Goal: Feedback & Contribution: Leave review/rating

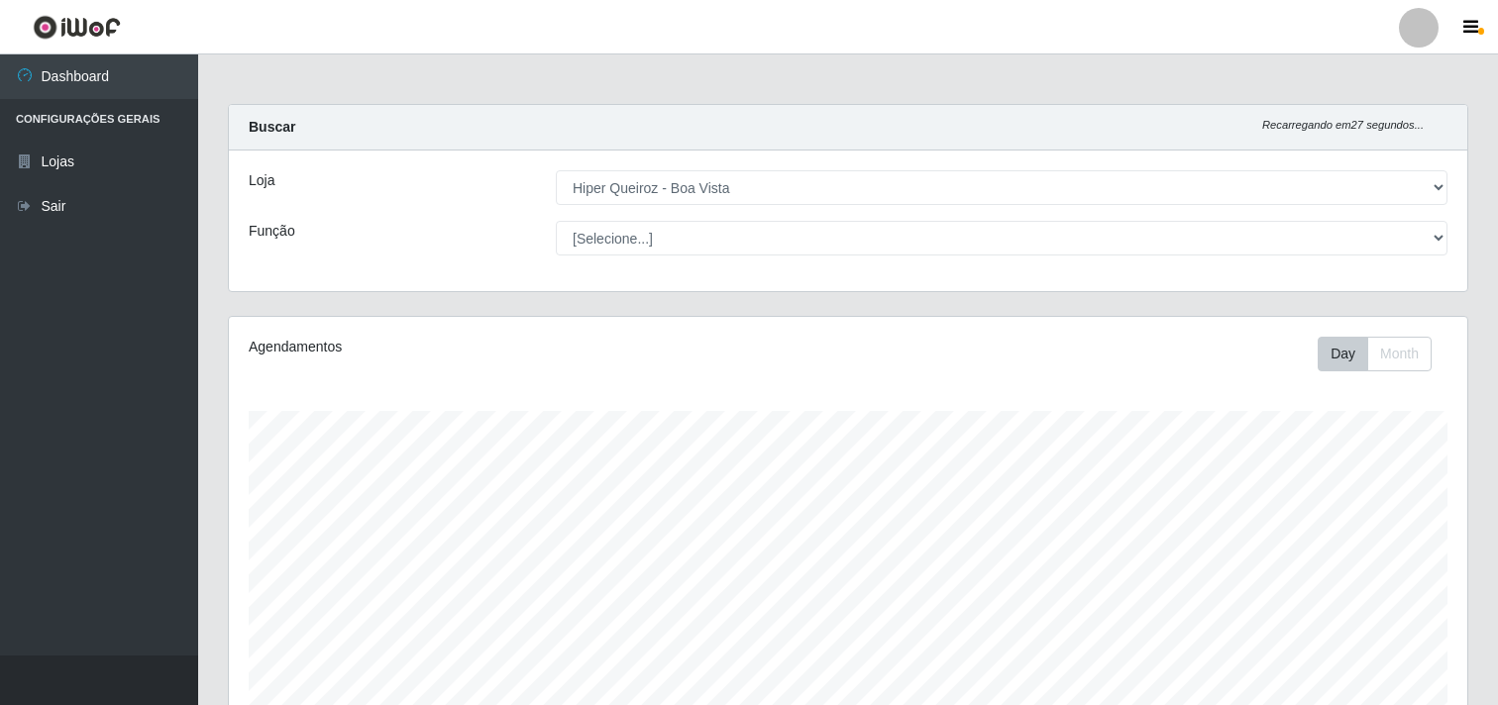
select select "514"
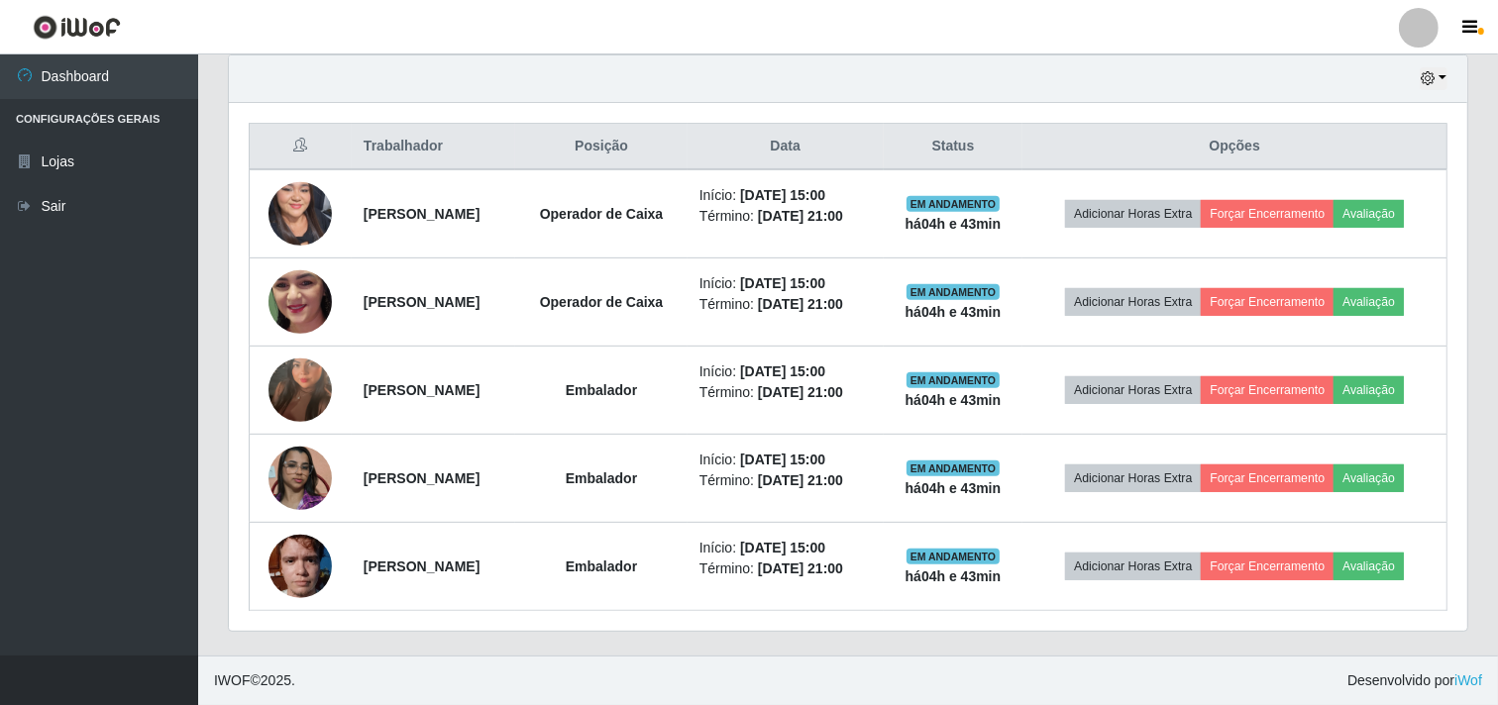
scroll to position [410, 1238]
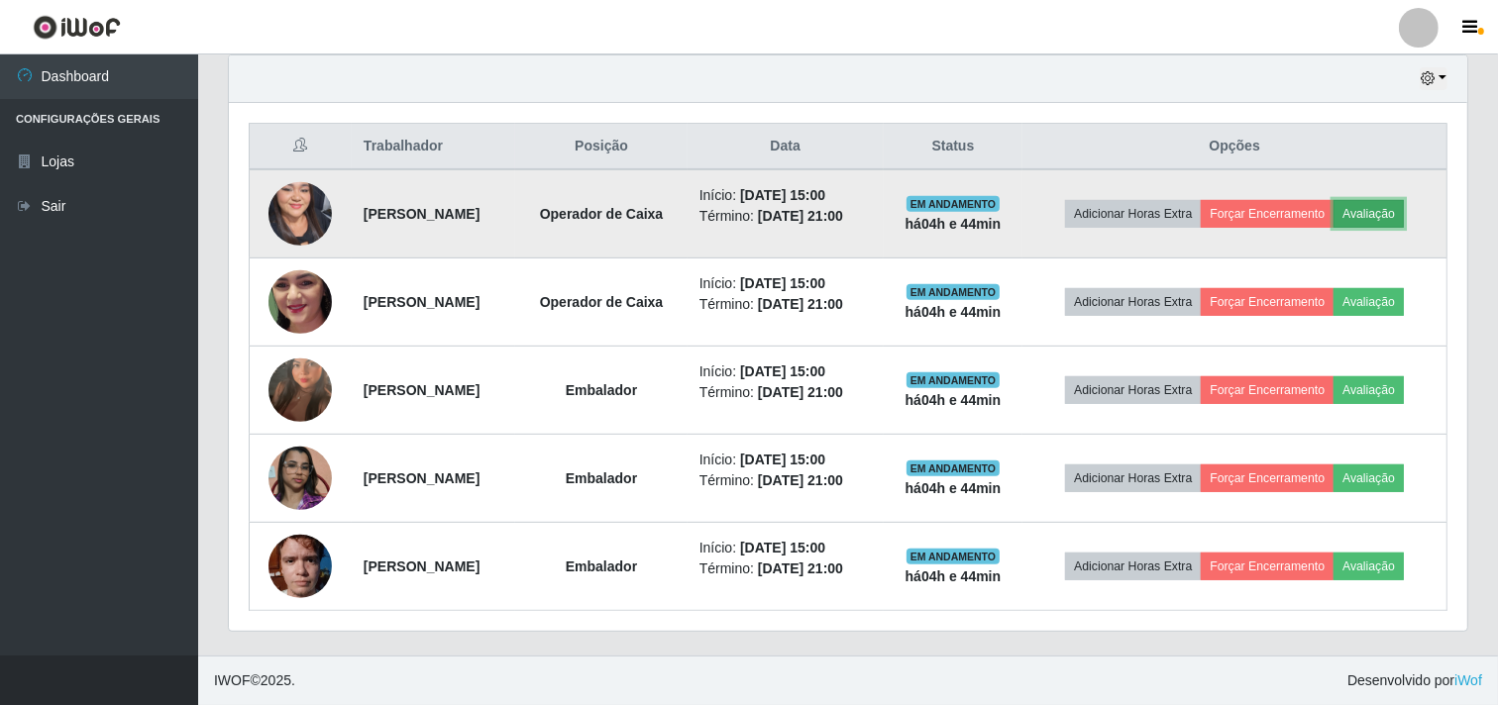
click at [1404, 216] on button "Avaliação" at bounding box center [1369, 214] width 70 height 28
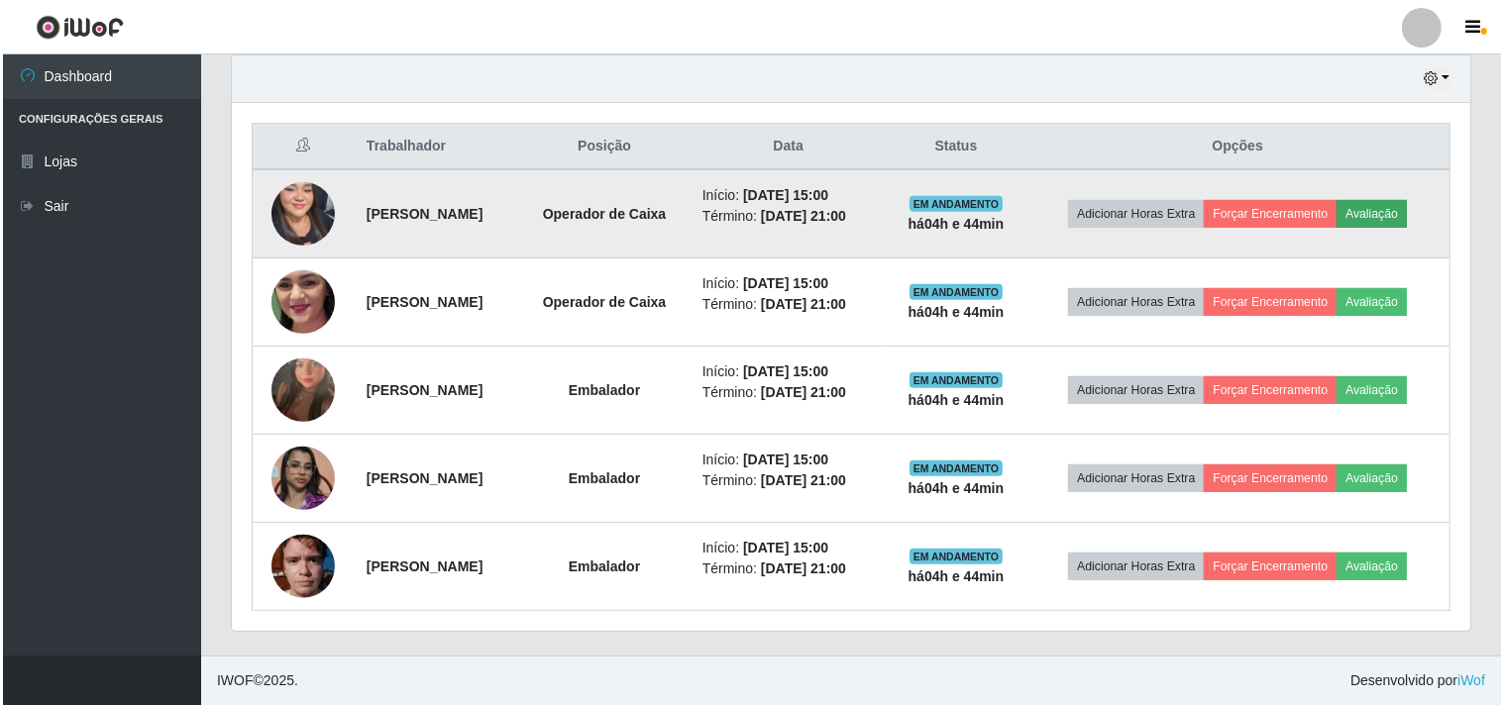
scroll to position [410, 1226]
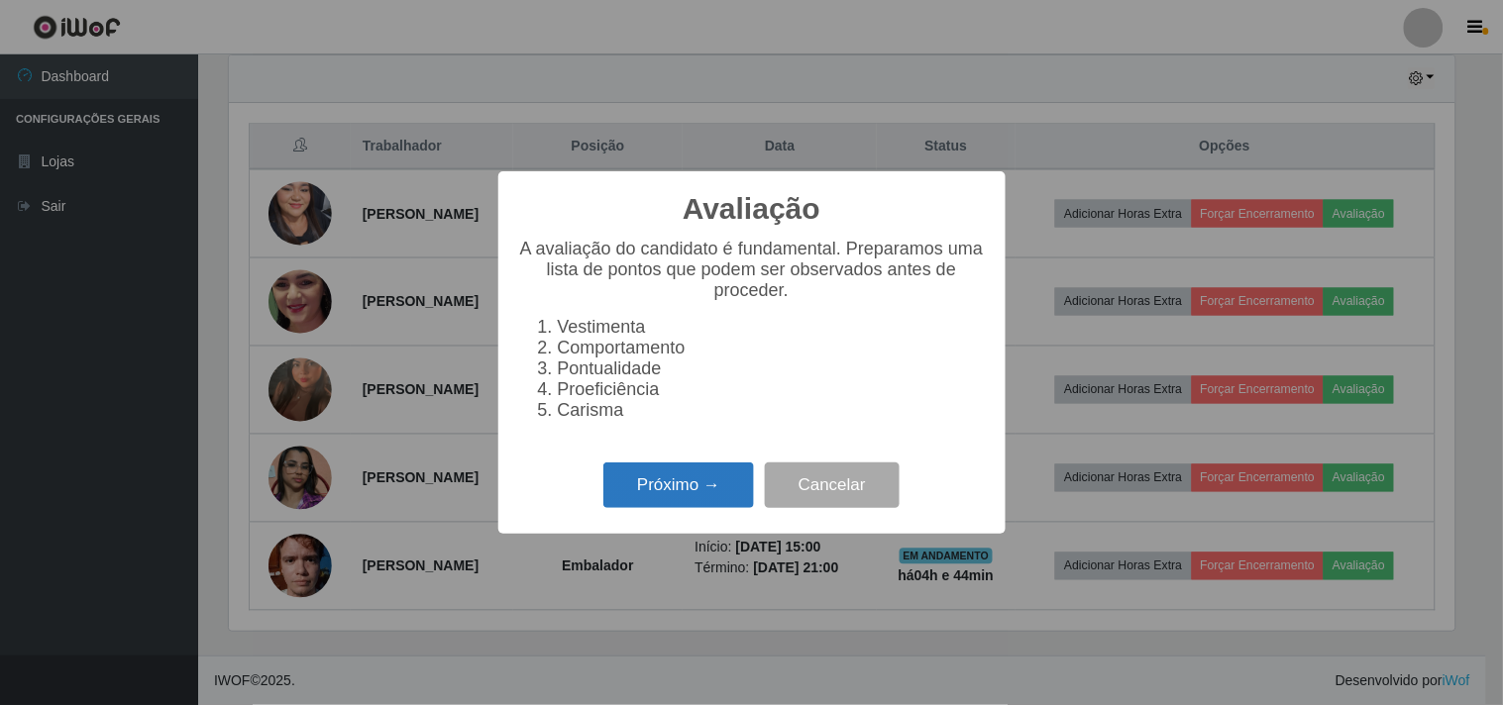
click at [685, 509] on button "Próximo →" at bounding box center [678, 486] width 151 height 47
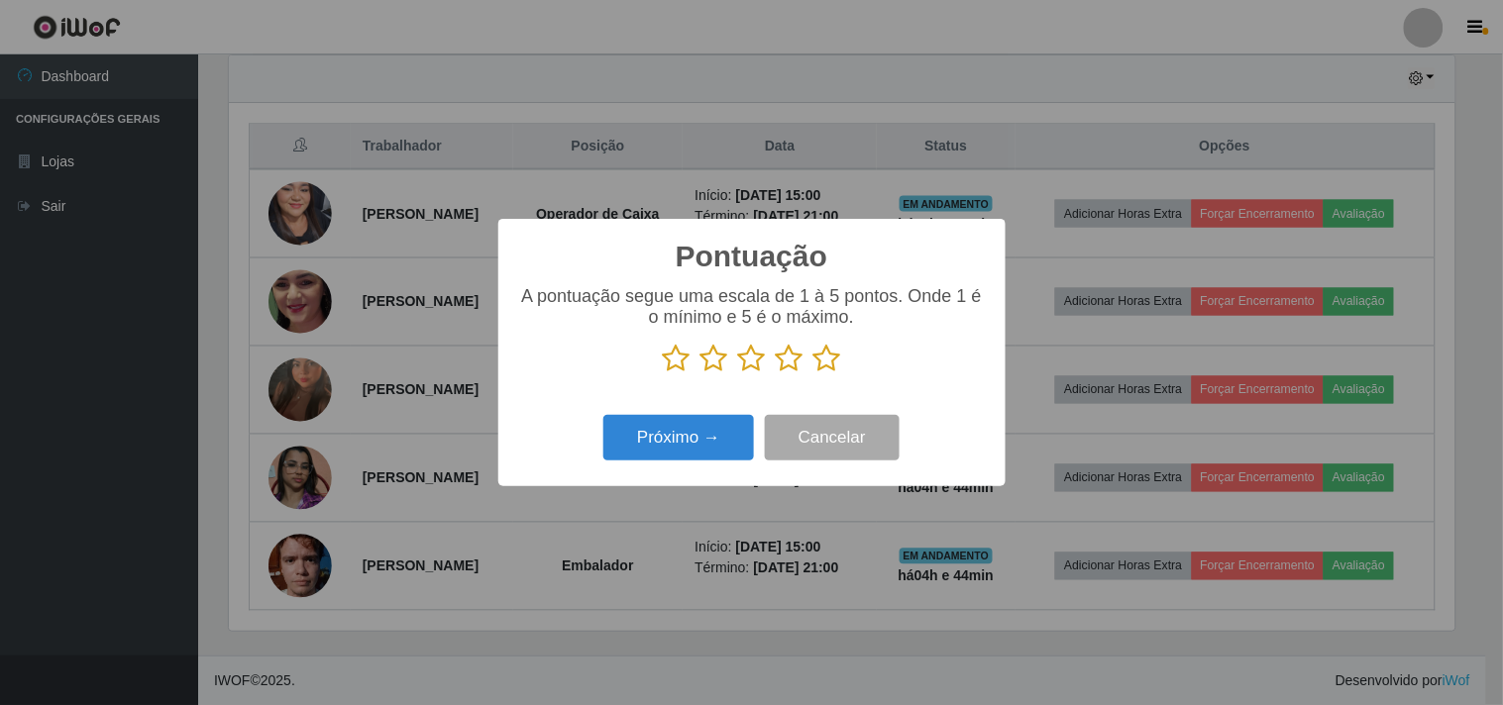
click at [827, 381] on div "A pontuação segue uma escala de 1 à 5 pontos. Onde 1 é o mínimo e 5 é o máximo." at bounding box center [752, 337] width 468 height 103
click at [825, 370] on icon at bounding box center [827, 359] width 28 height 30
click at [813, 374] on input "radio" at bounding box center [813, 374] width 0 height 0
click at [729, 444] on button "Próximo →" at bounding box center [678, 438] width 151 height 47
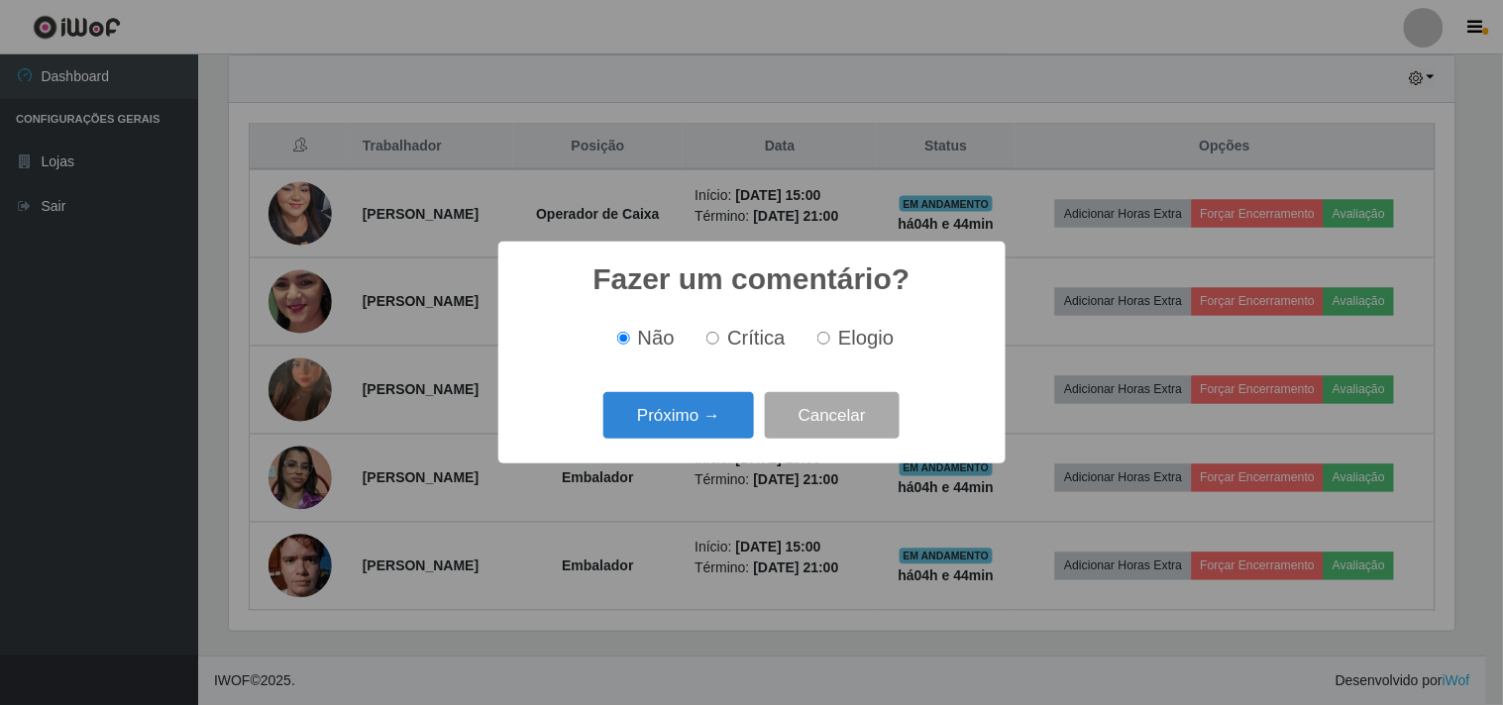
click at [833, 338] on label "Elogio" at bounding box center [851, 338] width 84 height 23
click at [830, 338] on input "Elogio" at bounding box center [823, 338] width 13 height 13
radio input "true"
click at [710, 428] on button "Próximo →" at bounding box center [678, 415] width 151 height 47
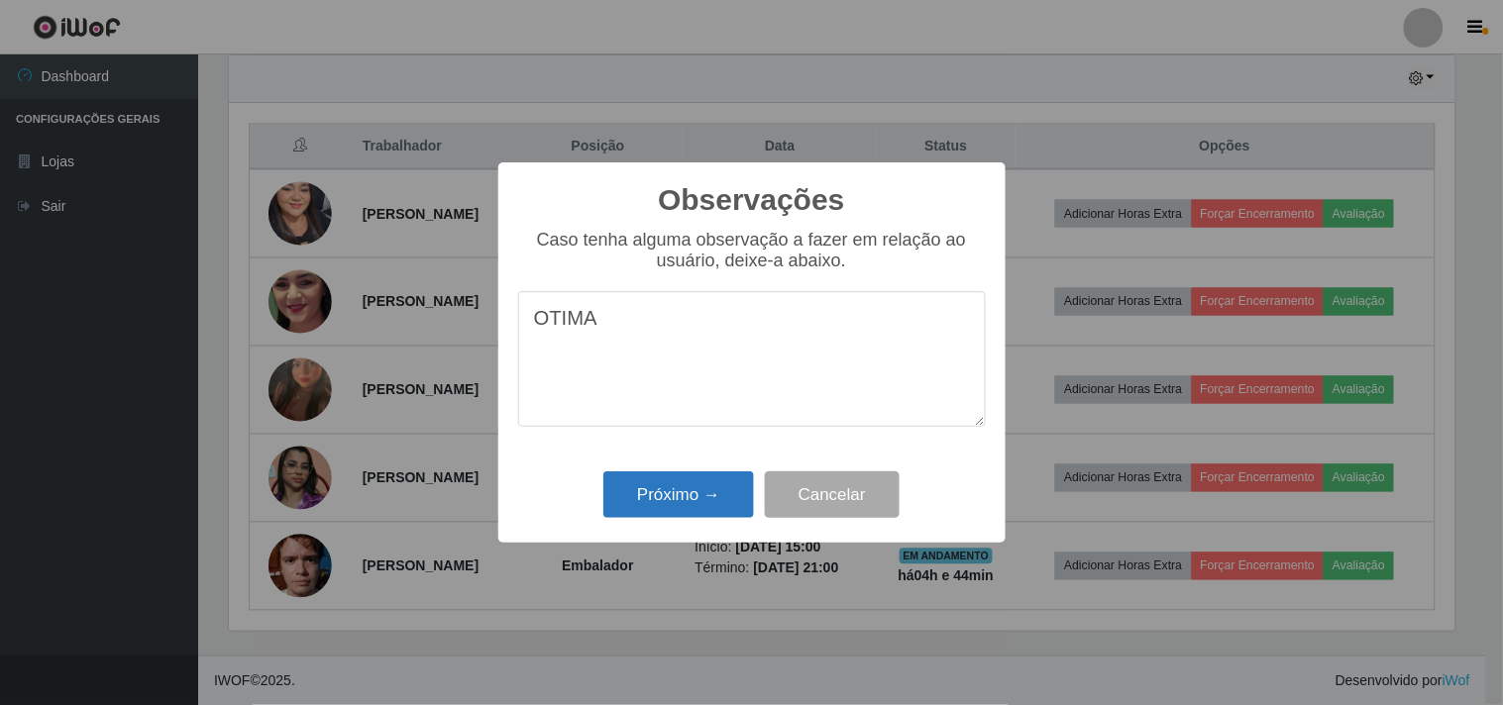
type textarea "OTIMA"
click at [682, 488] on button "Próximo →" at bounding box center [678, 495] width 151 height 47
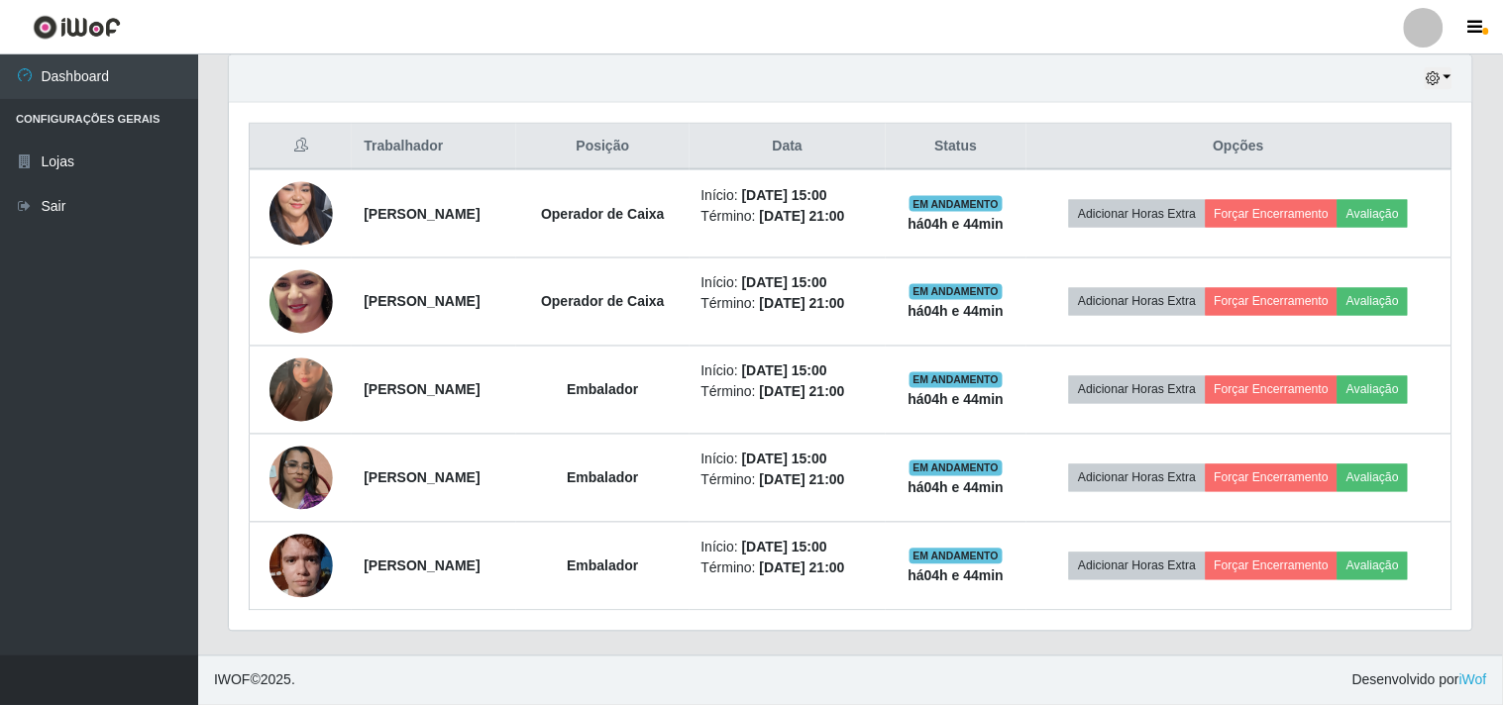
scroll to position [410, 1238]
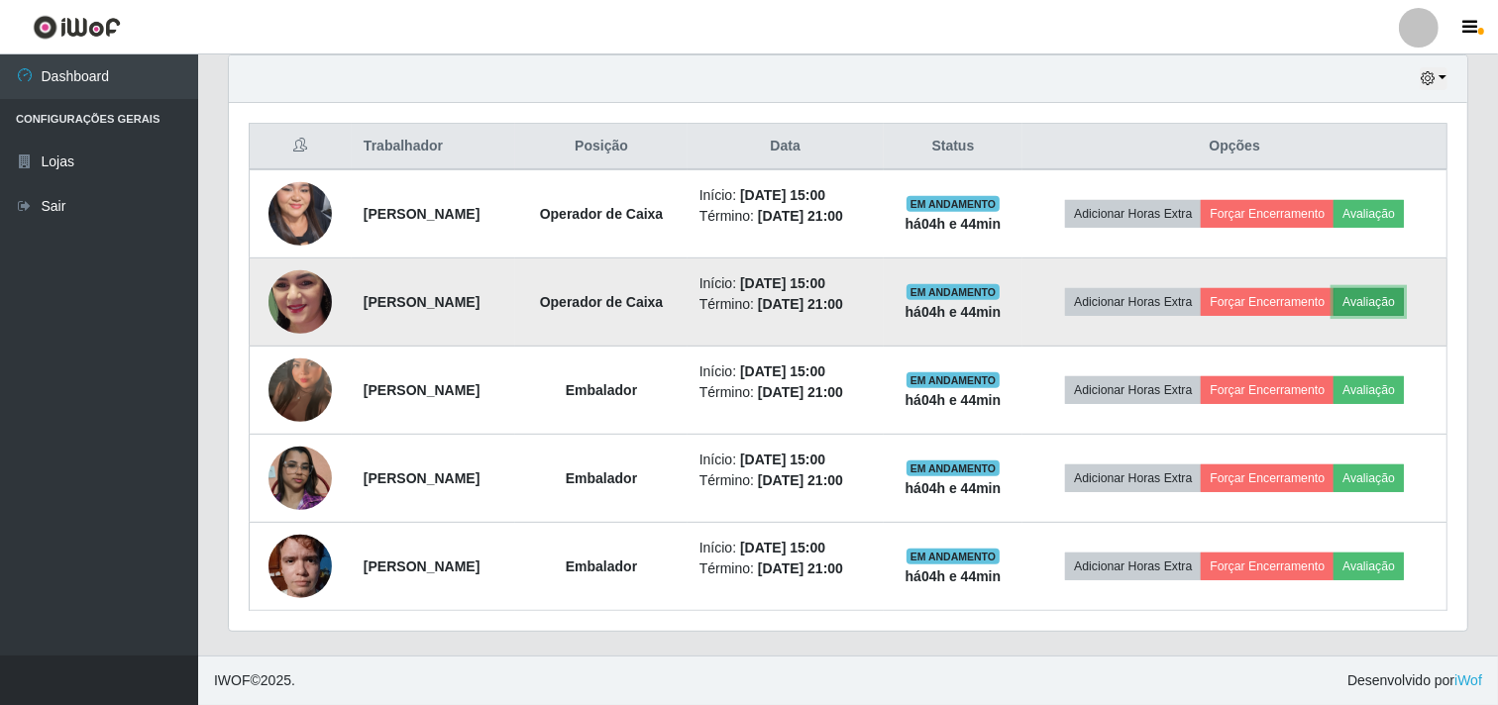
click at [1404, 298] on button "Avaliação" at bounding box center [1369, 302] width 70 height 28
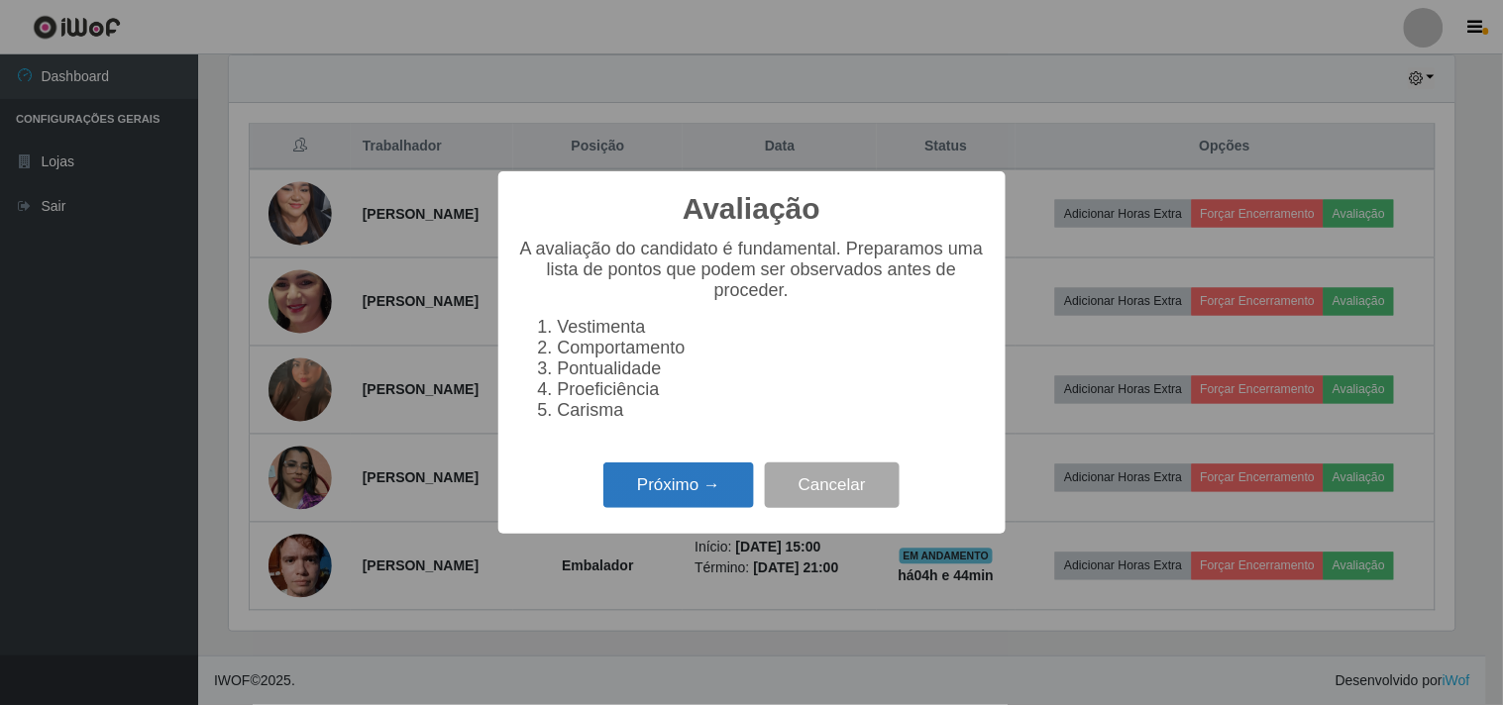
click at [699, 485] on button "Próximo →" at bounding box center [678, 486] width 151 height 47
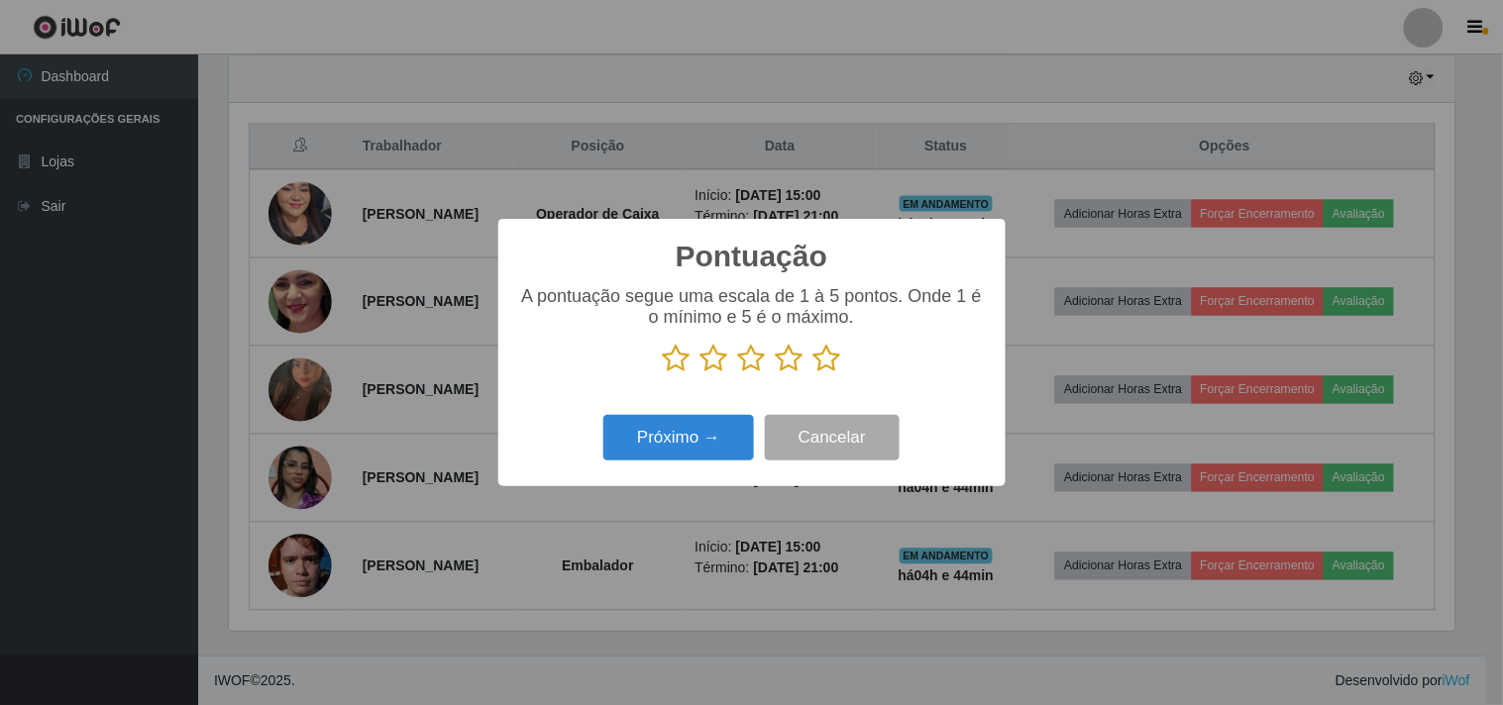
scroll to position [990375, 989559]
click at [835, 347] on icon at bounding box center [827, 359] width 28 height 30
click at [813, 374] on input "radio" at bounding box center [813, 374] width 0 height 0
click at [672, 438] on button "Próximo →" at bounding box center [678, 438] width 151 height 47
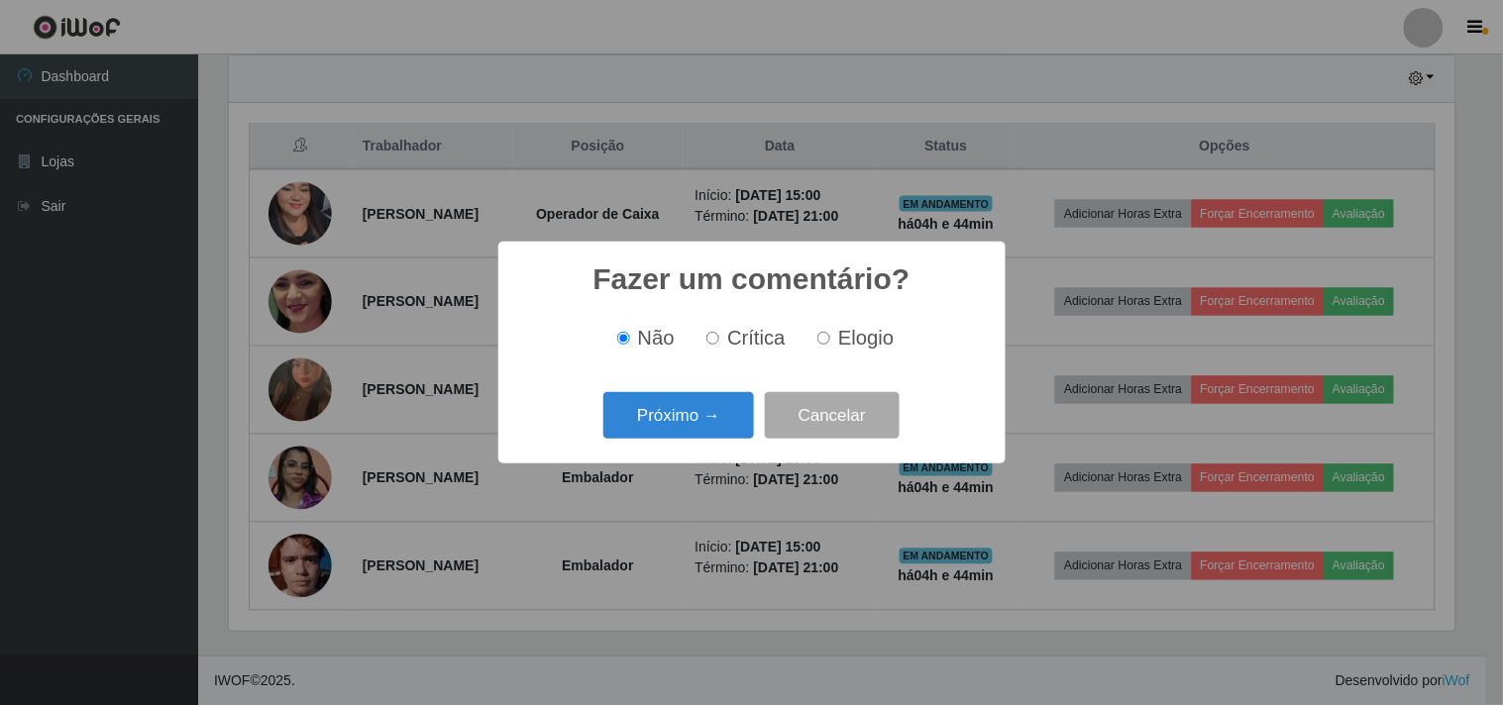
click at [738, 353] on div "Não Crítica Elogio" at bounding box center [752, 338] width 468 height 58
click at [842, 349] on span "Elogio" at bounding box center [865, 338] width 55 height 22
click at [830, 345] on input "Elogio" at bounding box center [823, 338] width 13 height 13
radio input "true"
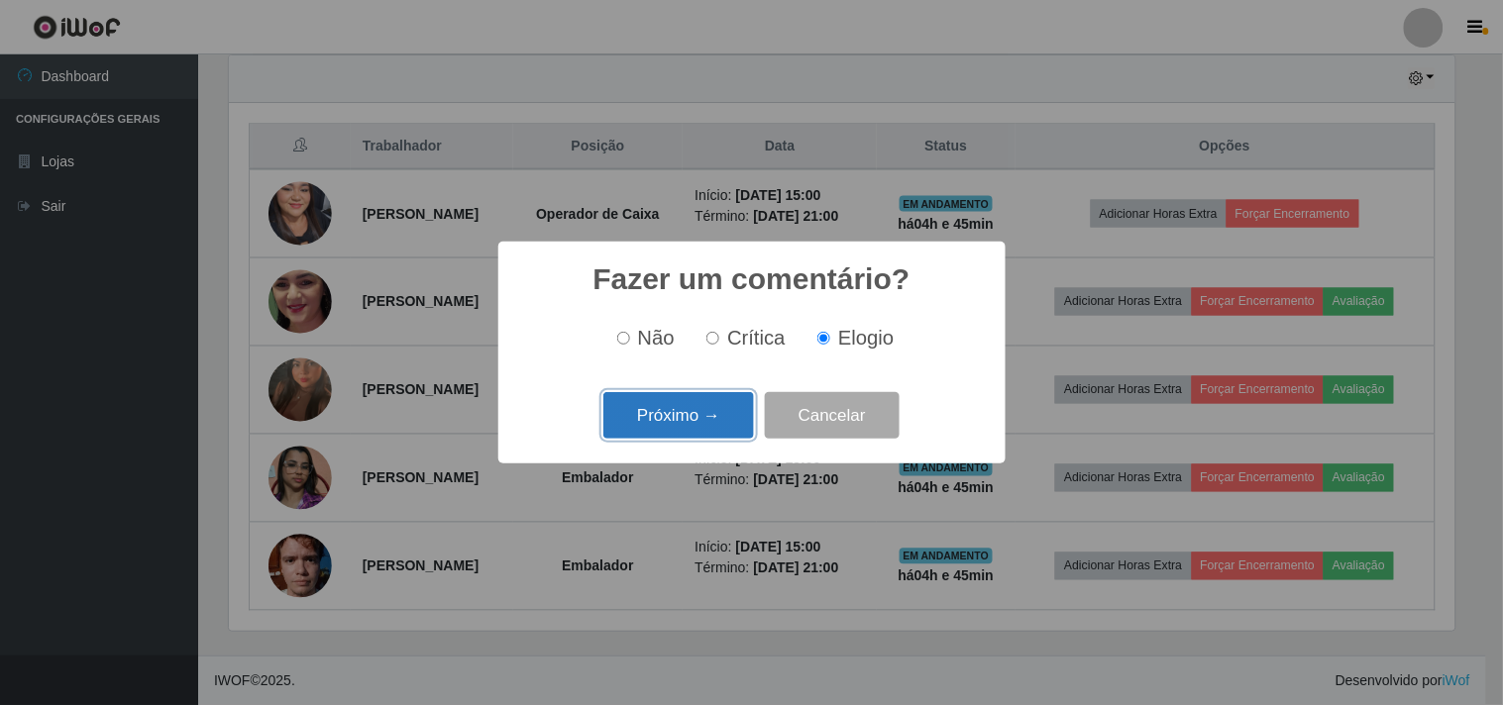
click at [698, 418] on button "Próximo →" at bounding box center [678, 415] width 151 height 47
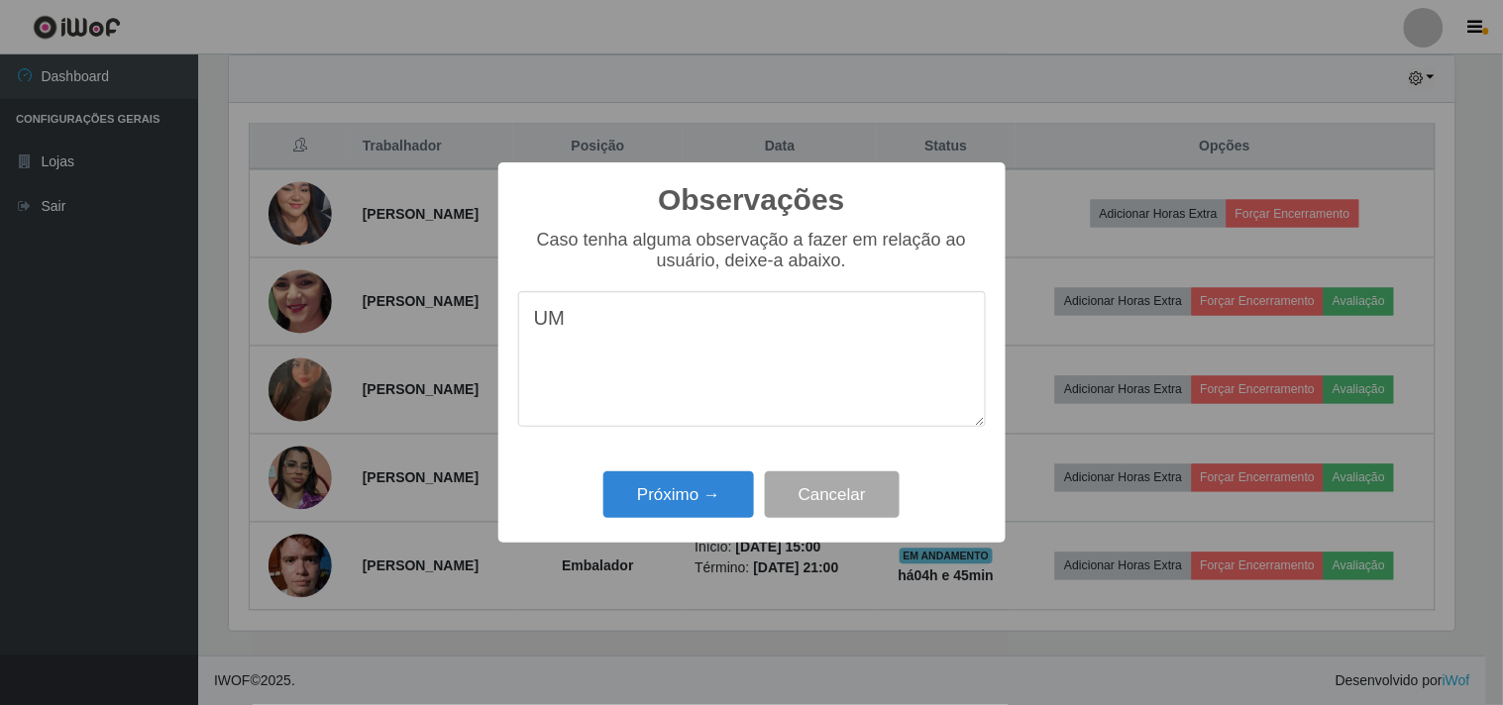
type textarea "U"
type textarea "DESENVOLVE BEM A FUNÇÃO"
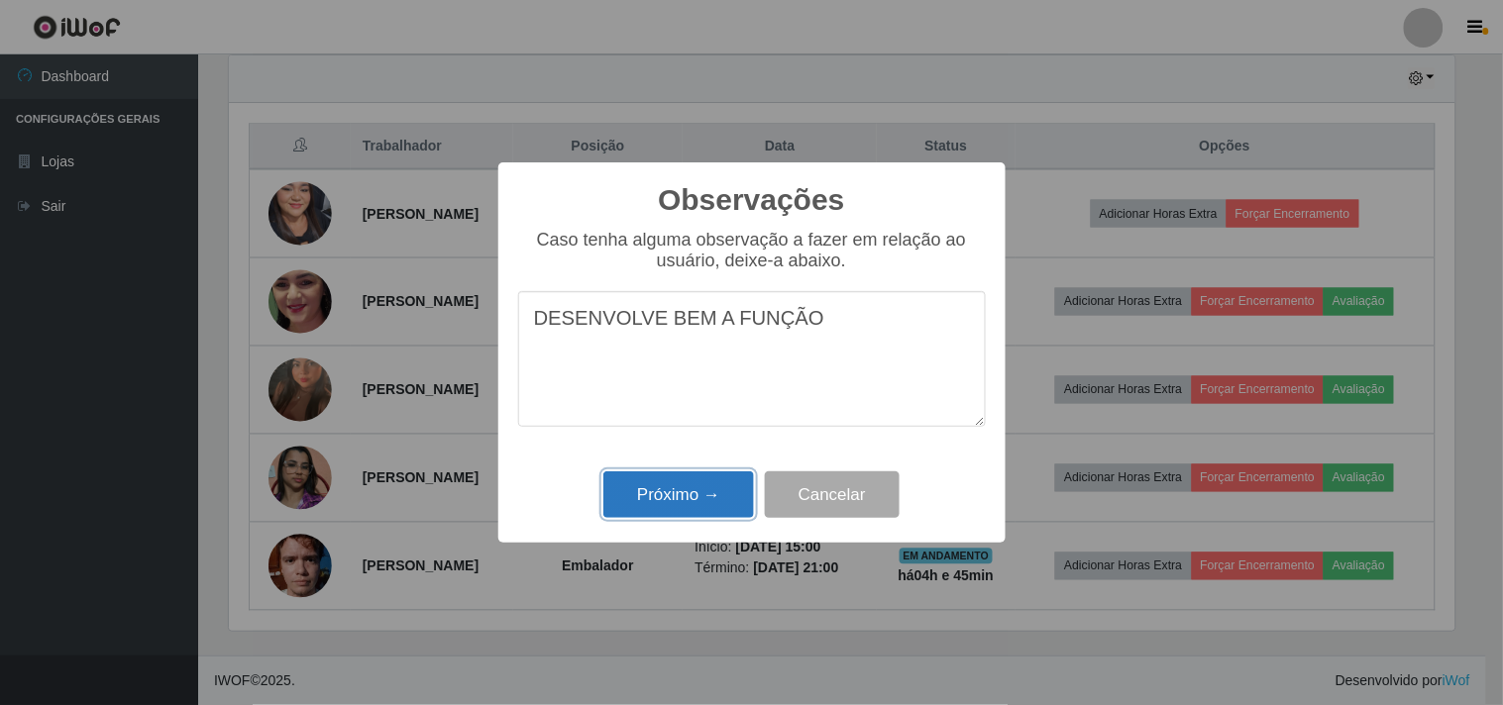
click at [687, 503] on button "Próximo →" at bounding box center [678, 495] width 151 height 47
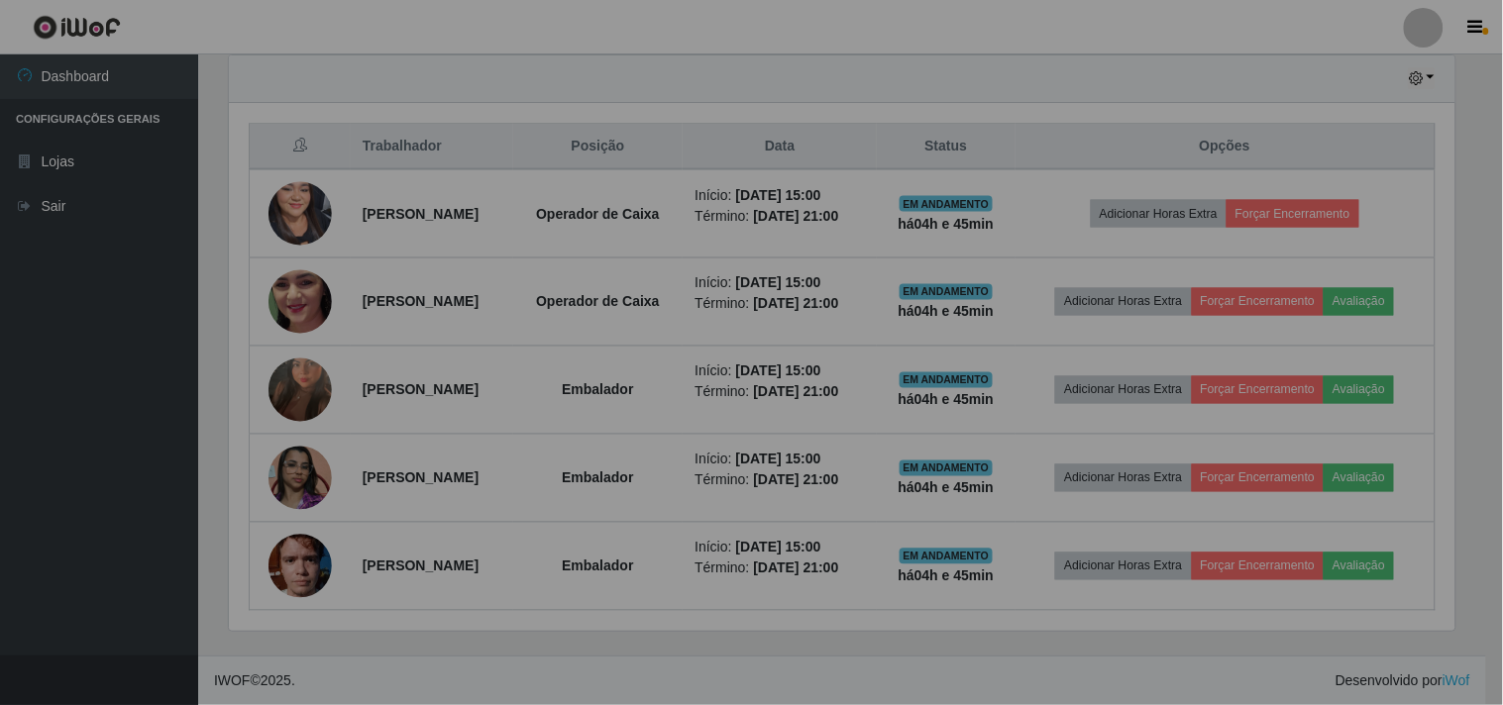
scroll to position [410, 1238]
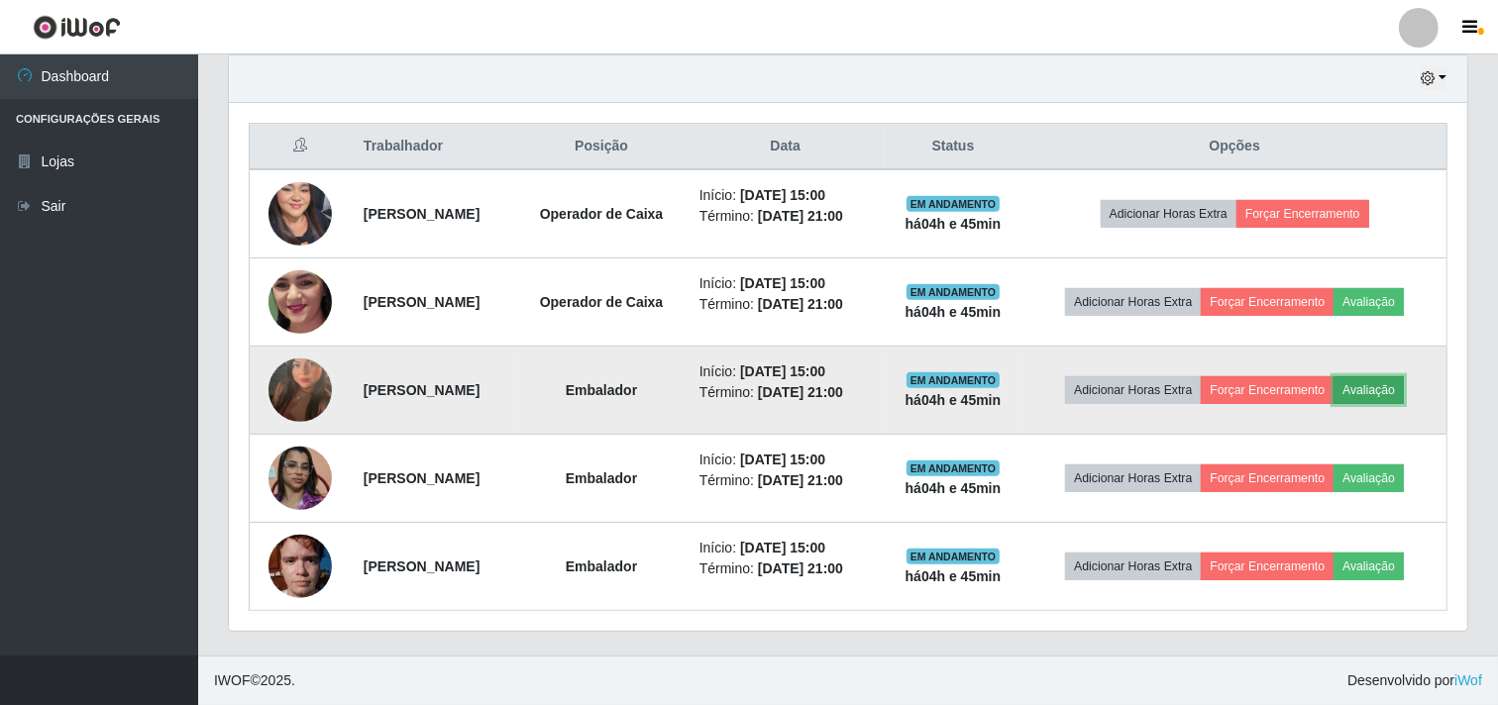
click at [1400, 386] on button "Avaliação" at bounding box center [1369, 390] width 70 height 28
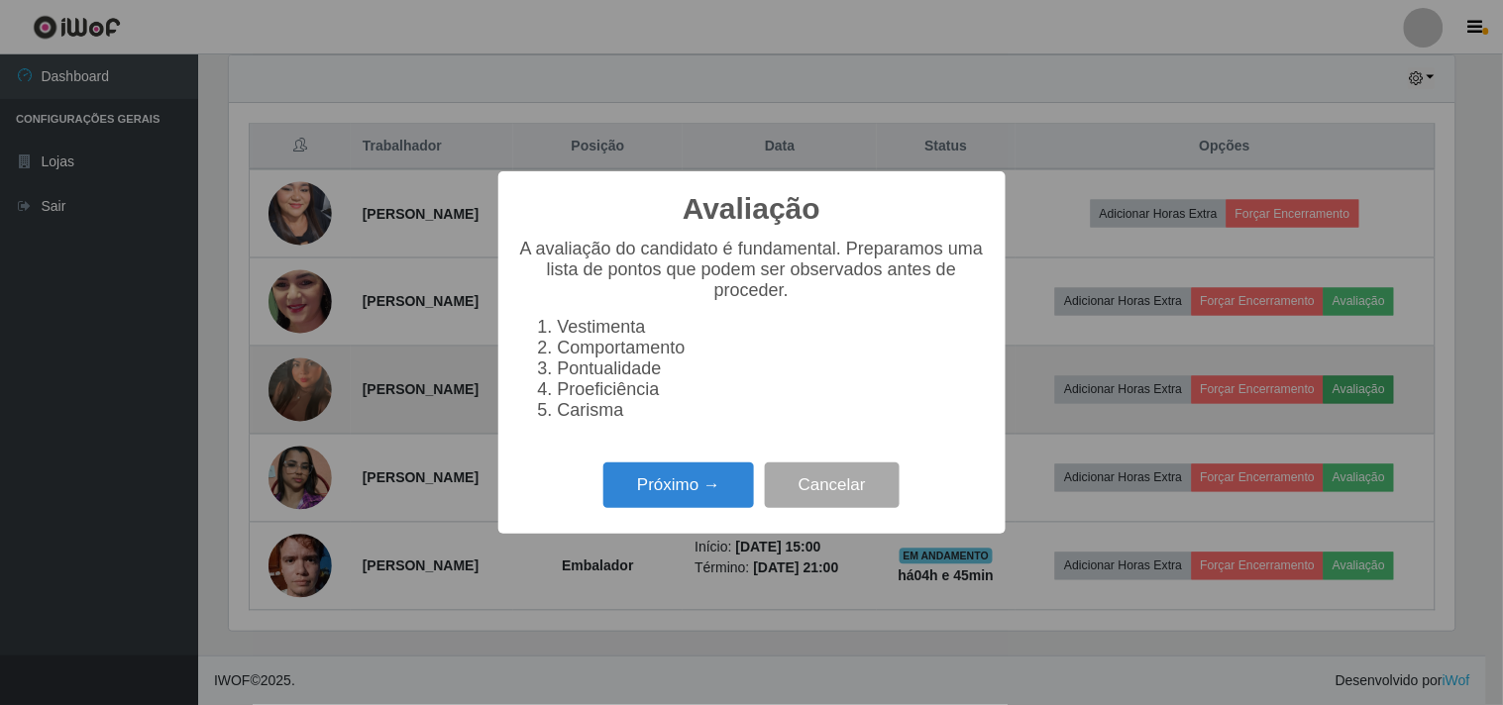
scroll to position [410, 1226]
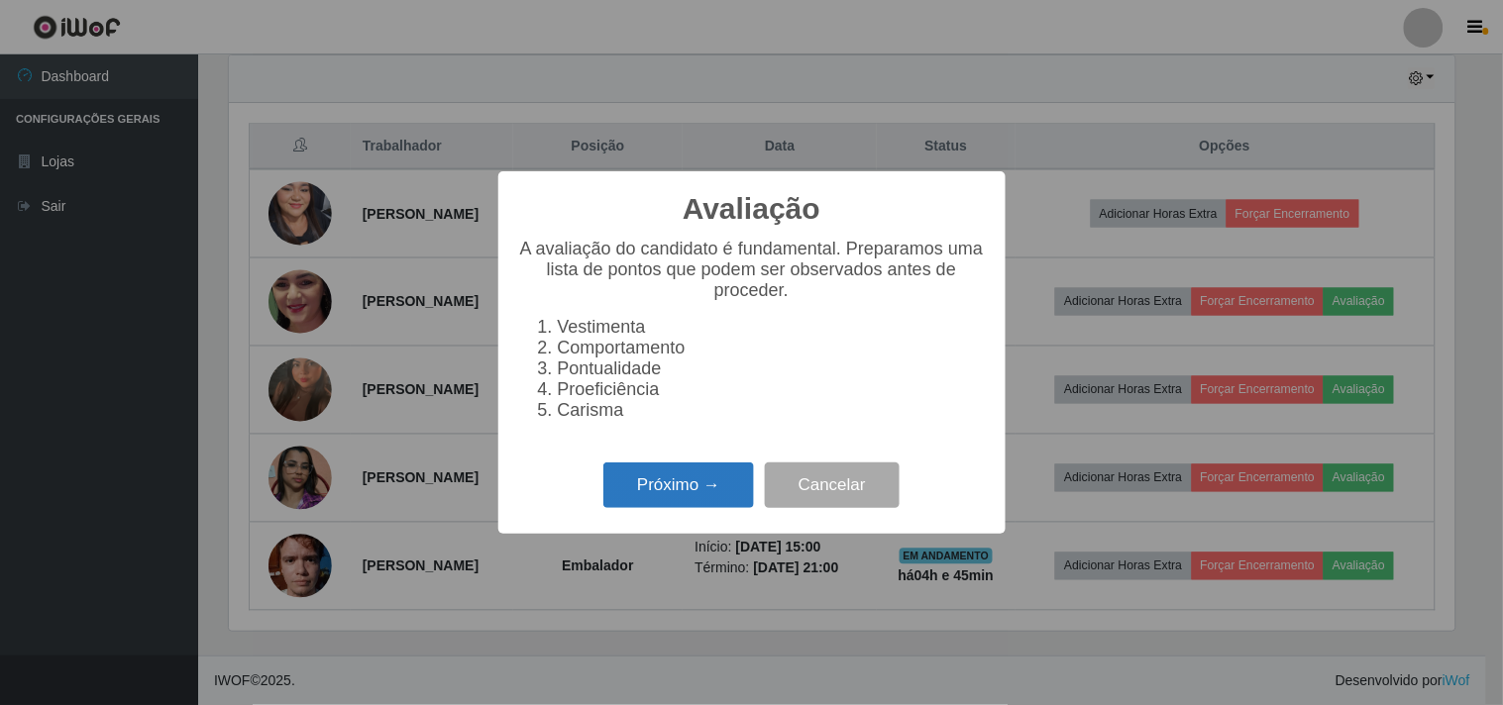
click at [655, 488] on button "Próximo →" at bounding box center [678, 486] width 151 height 47
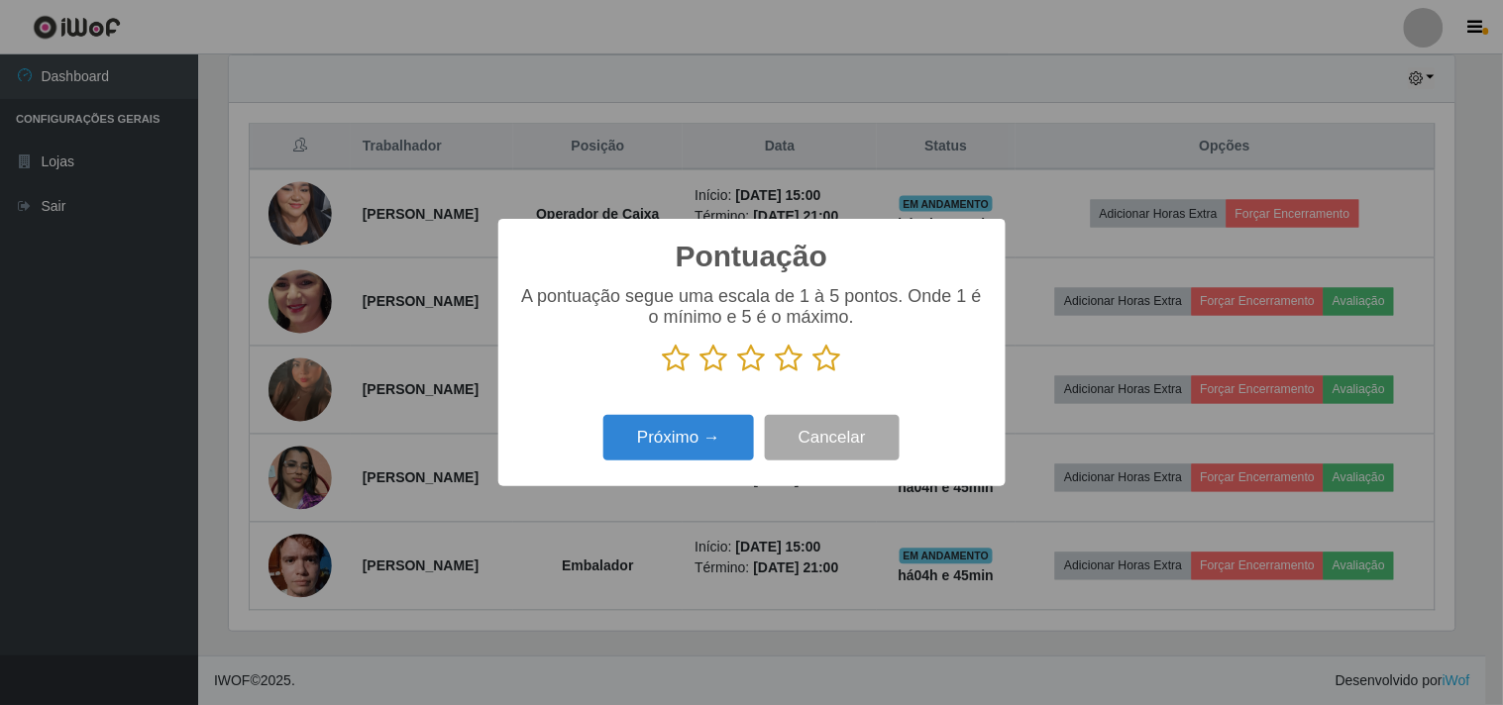
scroll to position [990375, 989559]
click at [819, 365] on icon at bounding box center [827, 359] width 28 height 30
click at [813, 374] on input "radio" at bounding box center [813, 374] width 0 height 0
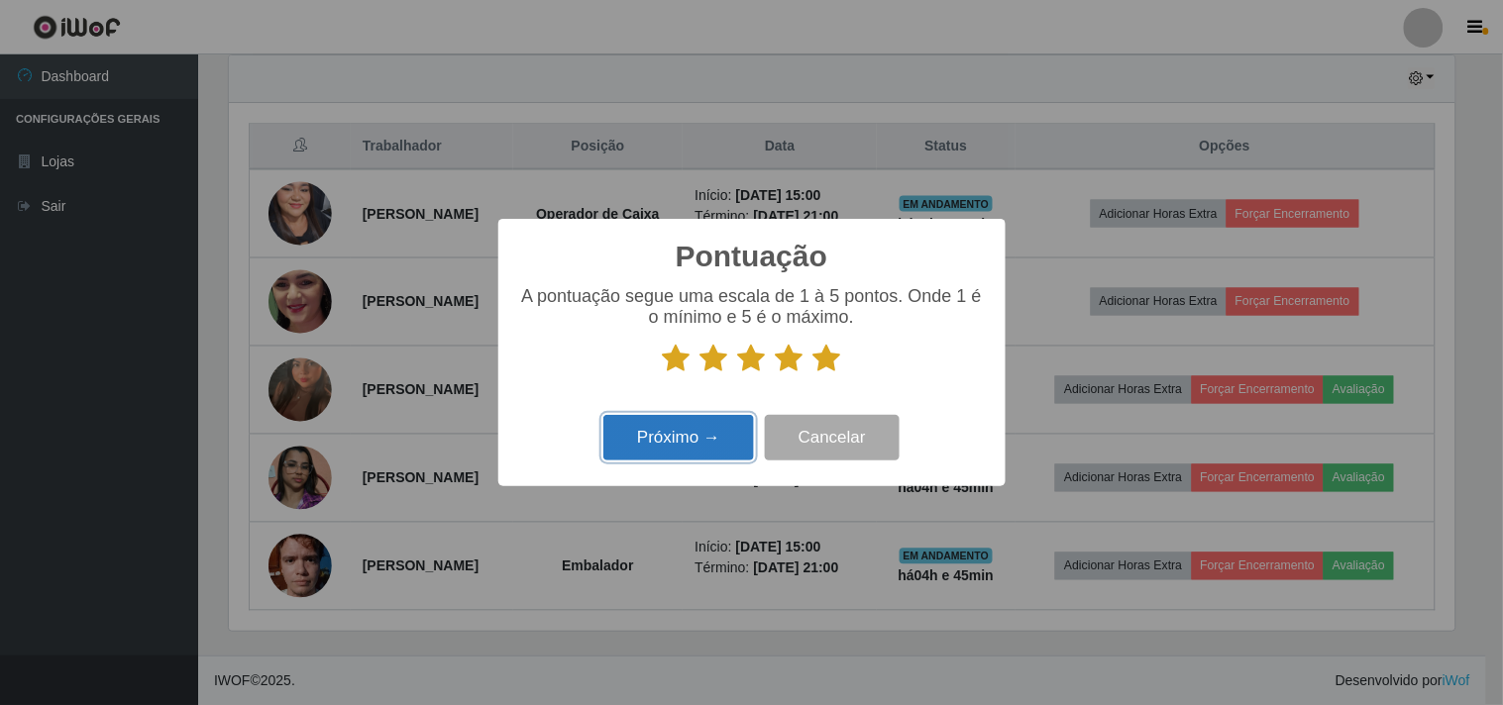
click at [721, 450] on button "Próximo →" at bounding box center [678, 438] width 151 height 47
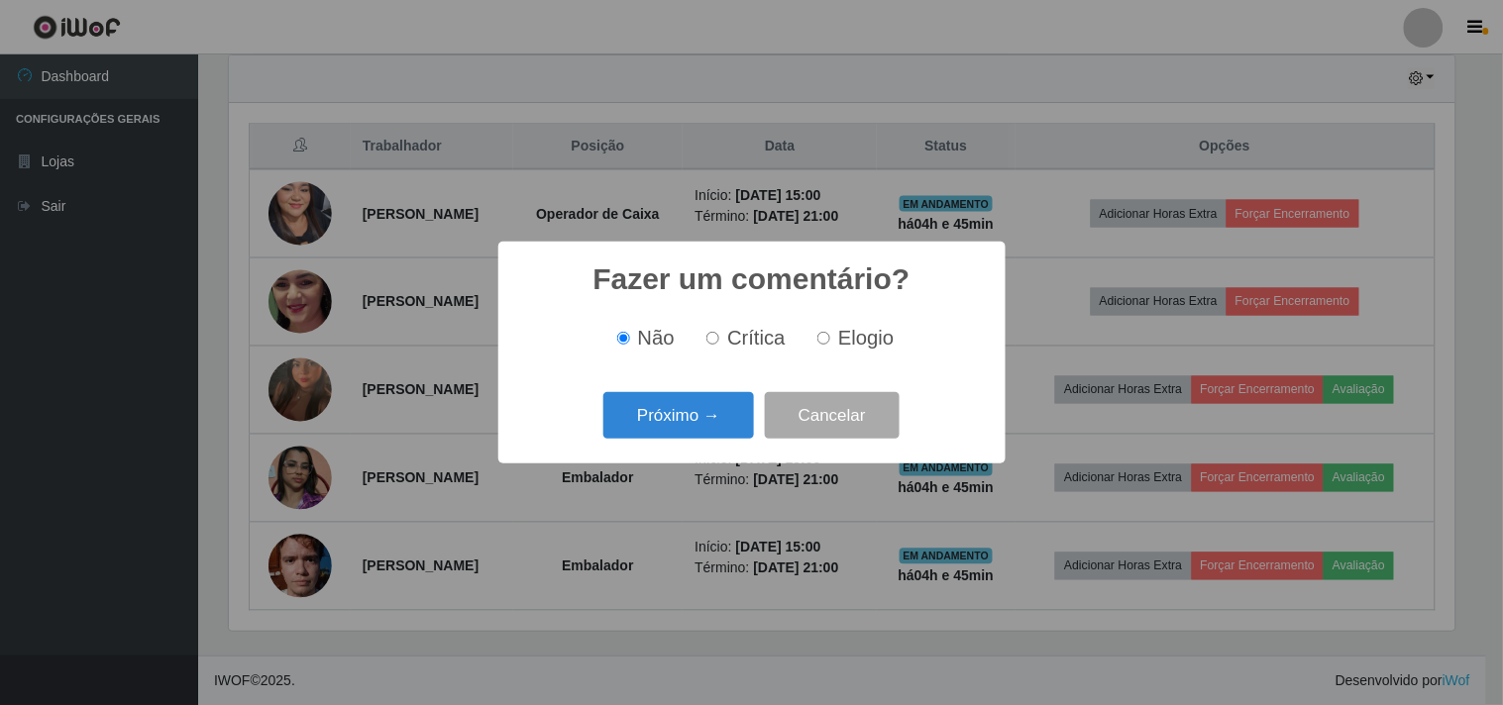
click at [847, 339] on span "Elogio" at bounding box center [865, 338] width 55 height 22
click at [830, 339] on input "Elogio" at bounding box center [823, 338] width 13 height 13
radio input "true"
click at [735, 407] on button "Próximo →" at bounding box center [678, 415] width 151 height 47
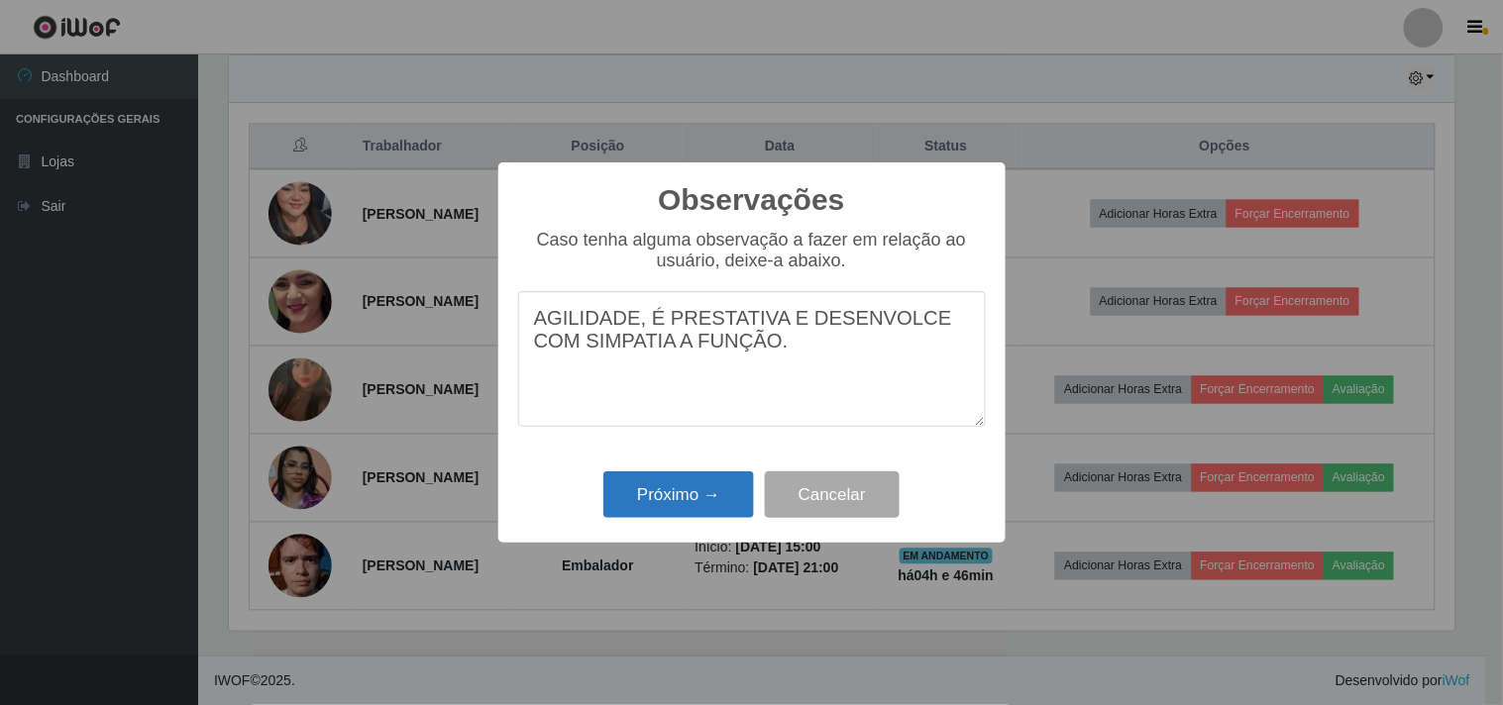
type textarea "AGILIDADE, É PRESTATIVA E DESENVOLCE COM SIMPATIA A FUNÇÃO."
click at [638, 503] on button "Próximo →" at bounding box center [678, 495] width 151 height 47
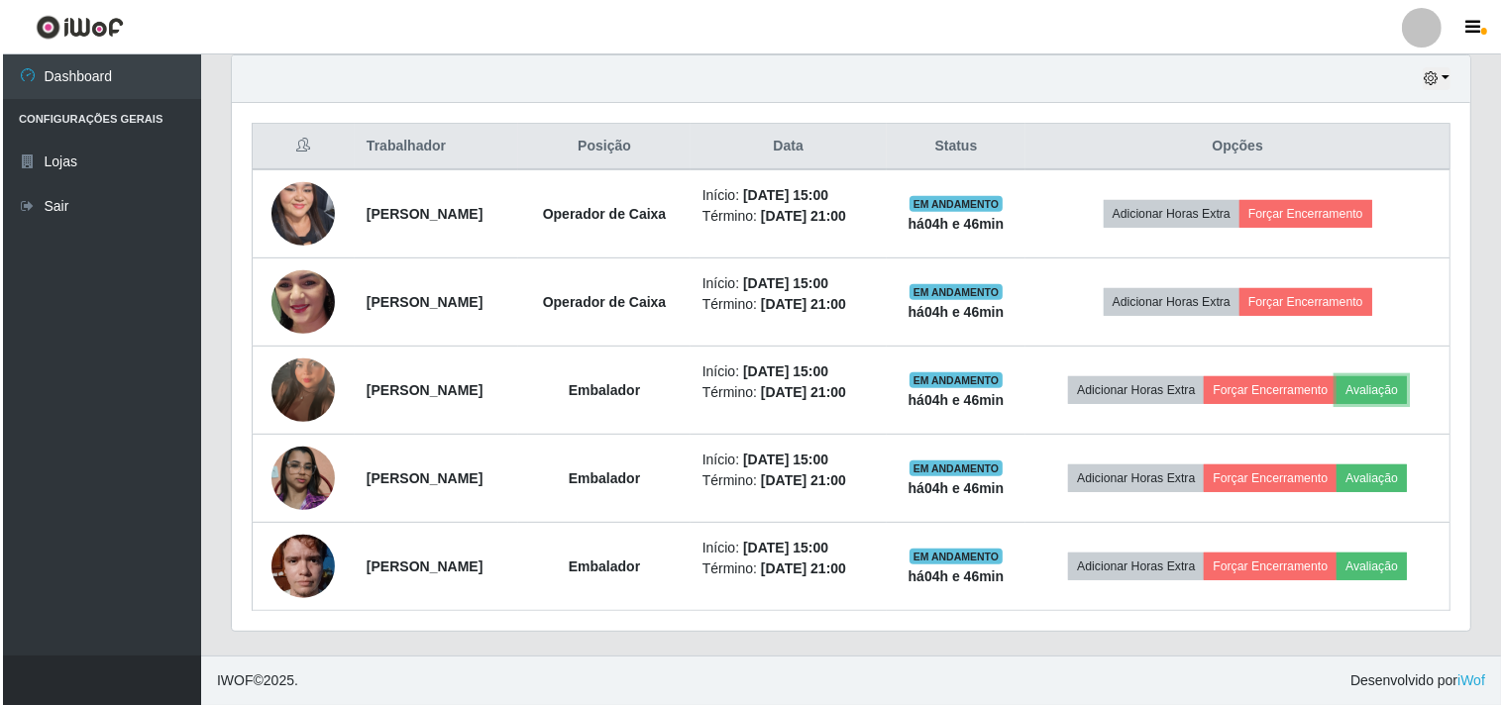
scroll to position [410, 1238]
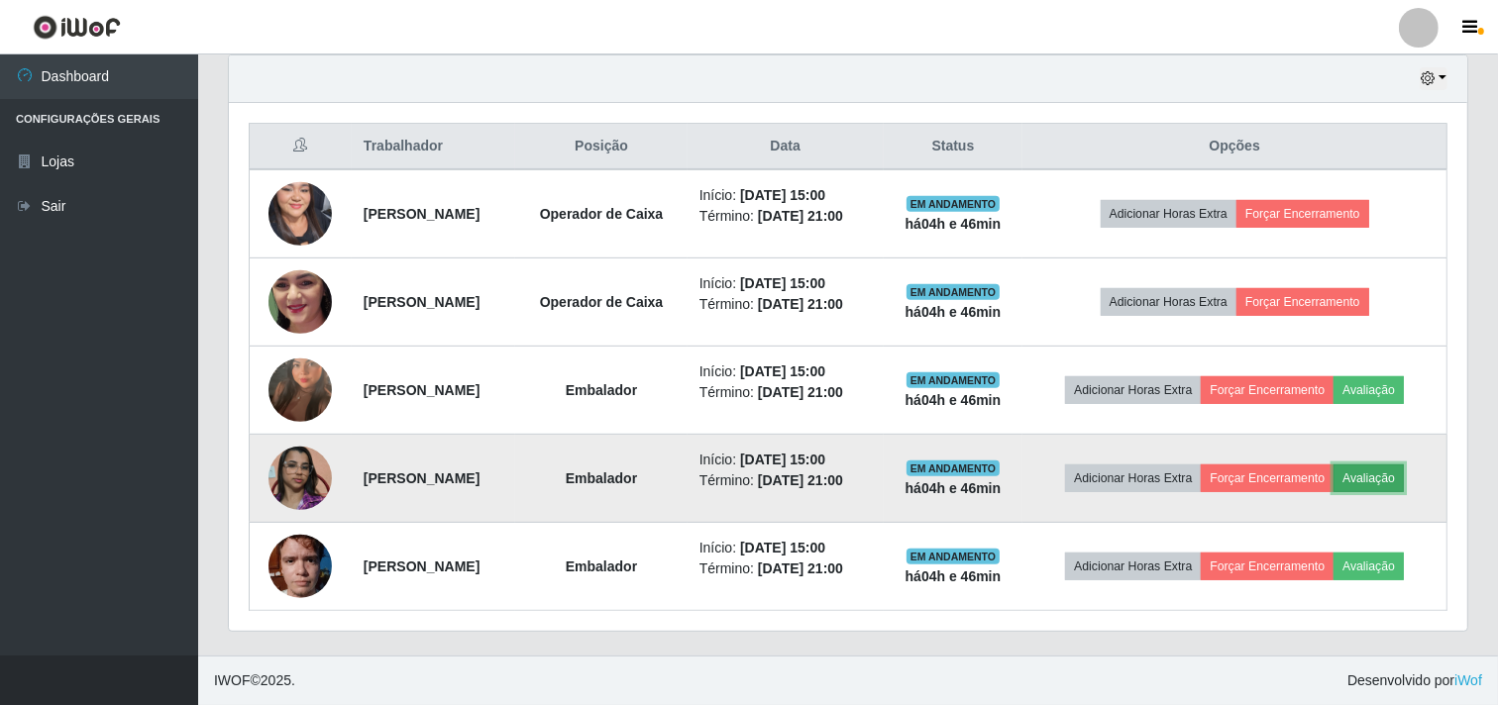
click at [1404, 483] on button "Avaliação" at bounding box center [1369, 479] width 70 height 28
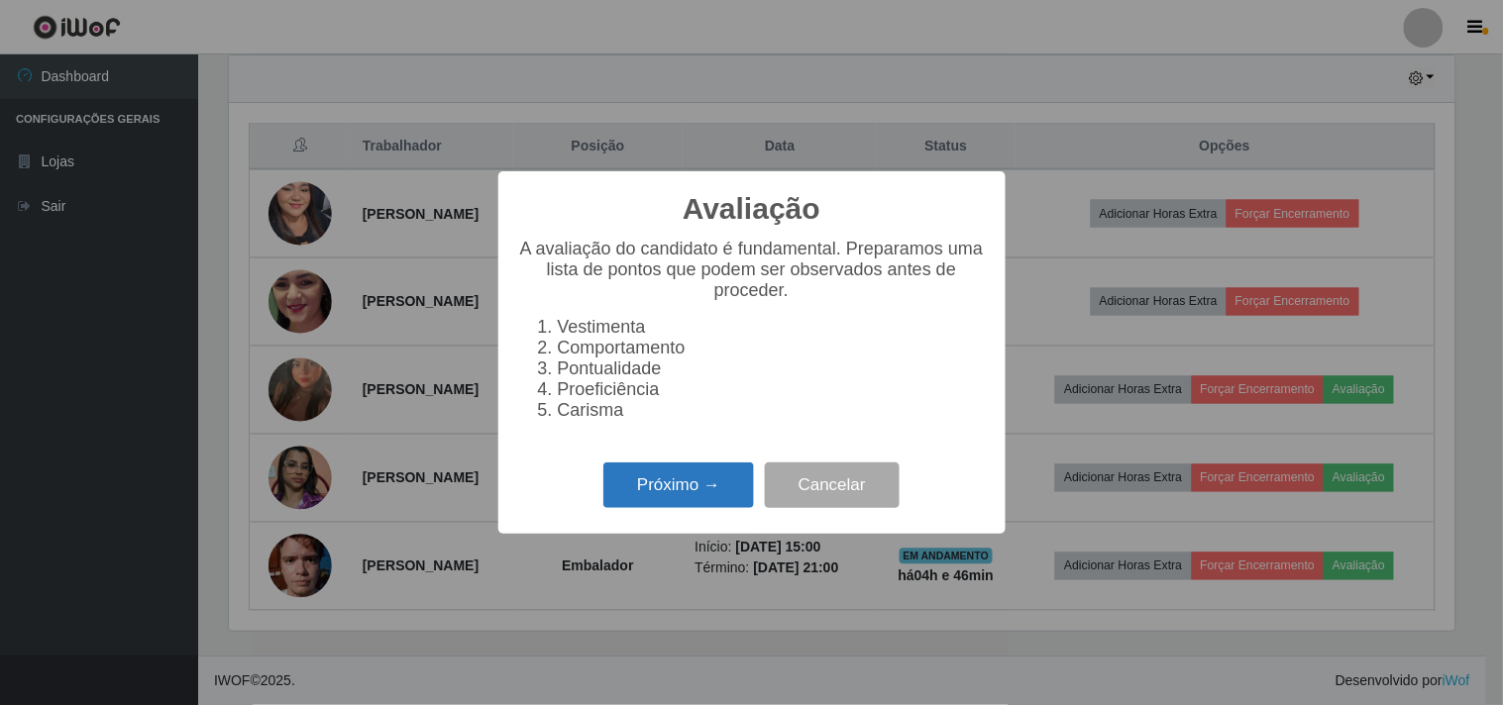
click at [705, 486] on button "Próximo →" at bounding box center [678, 486] width 151 height 47
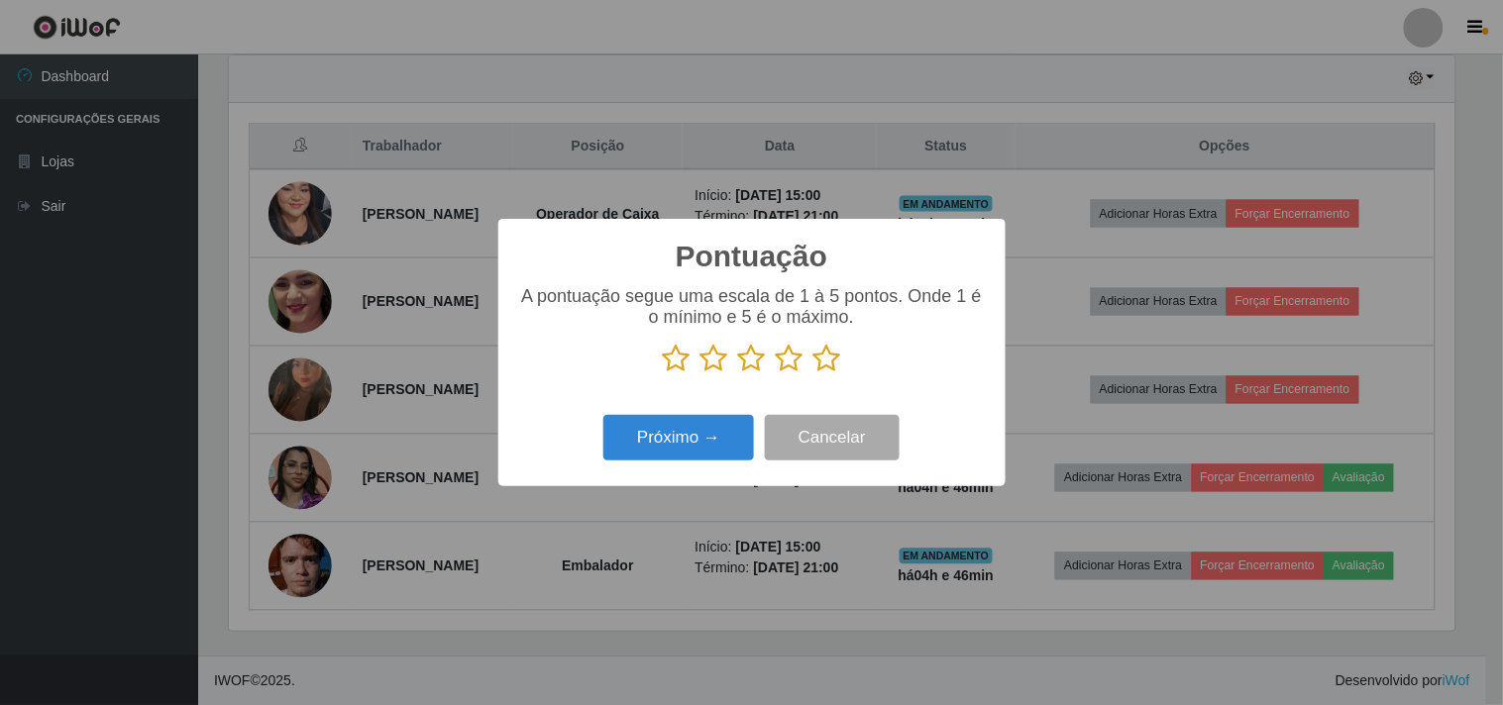
click at [827, 374] on icon at bounding box center [827, 359] width 28 height 30
click at [813, 374] on input "radio" at bounding box center [813, 374] width 0 height 0
click at [695, 434] on button "Próximo →" at bounding box center [678, 438] width 151 height 47
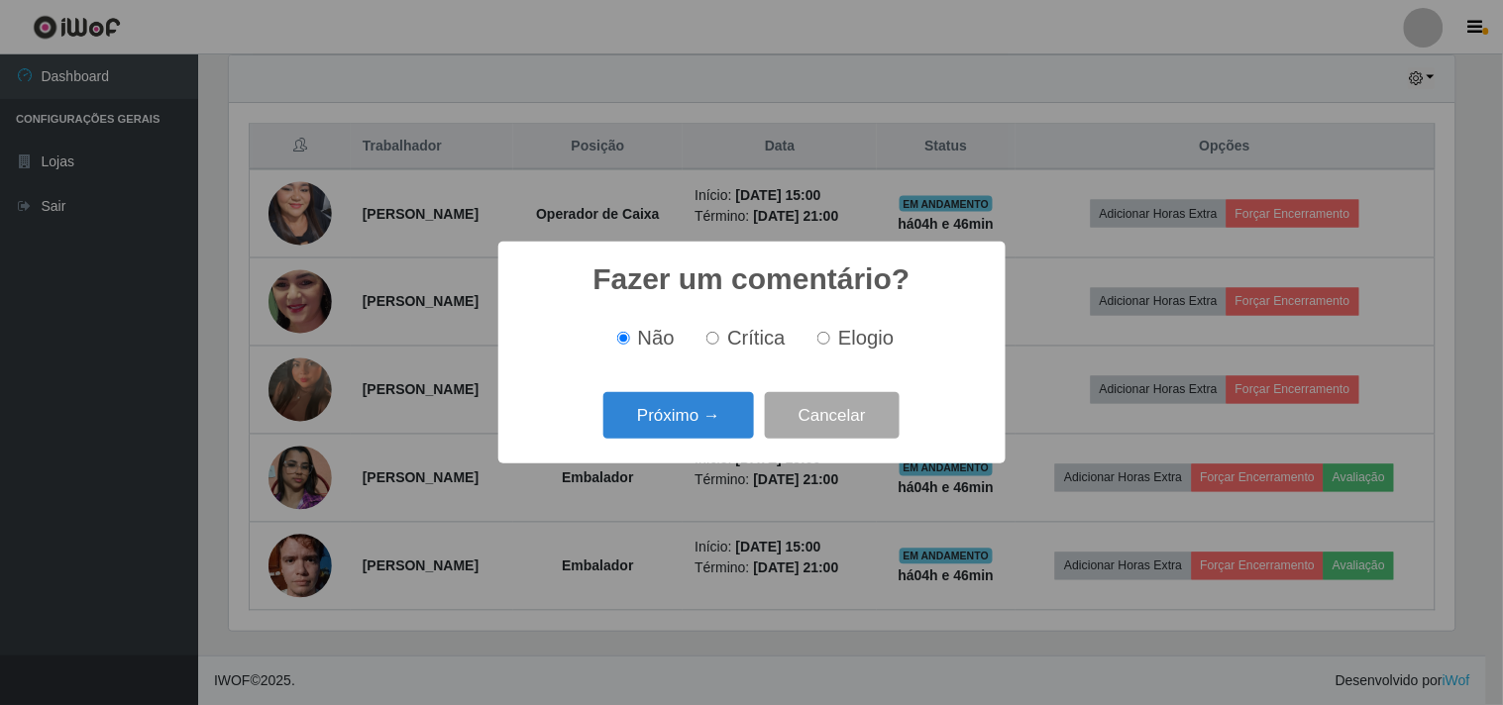
click at [845, 328] on span "Elogio" at bounding box center [865, 338] width 55 height 22
click at [830, 332] on input "Elogio" at bounding box center [823, 338] width 13 height 13
radio input "true"
click at [699, 414] on button "Próximo →" at bounding box center [678, 415] width 151 height 47
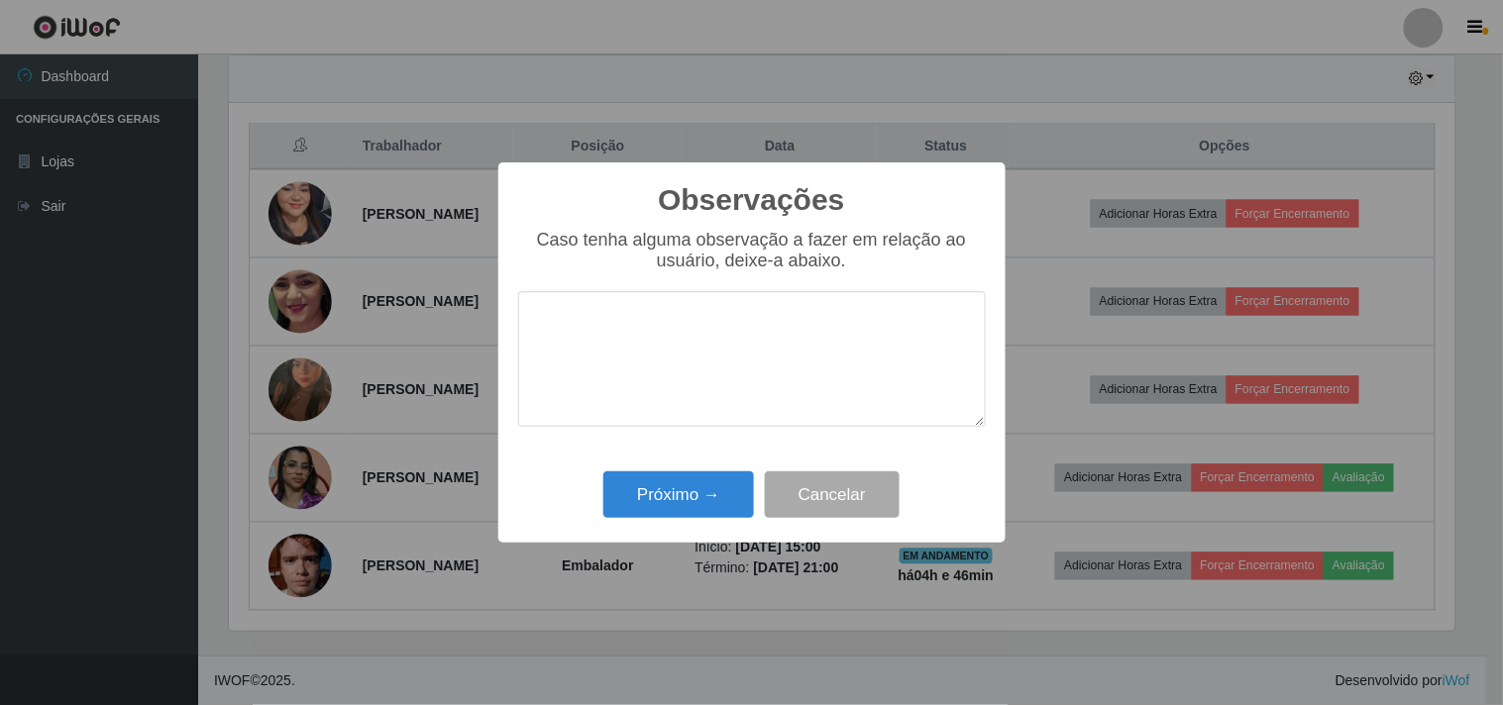
click at [714, 355] on textarea at bounding box center [752, 359] width 468 height 136
type textarea "HABILIDADE E AGILIDADE"
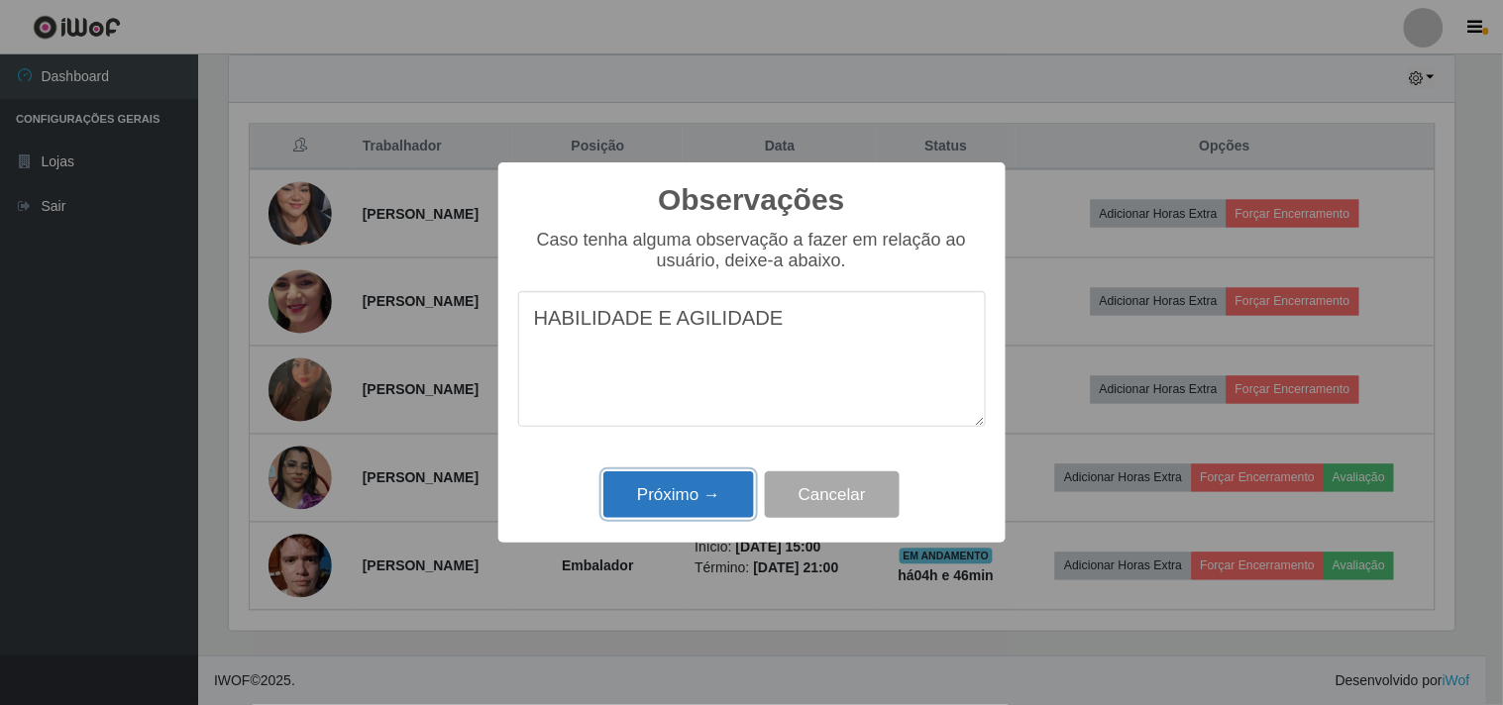
click at [728, 511] on button "Próximo →" at bounding box center [678, 495] width 151 height 47
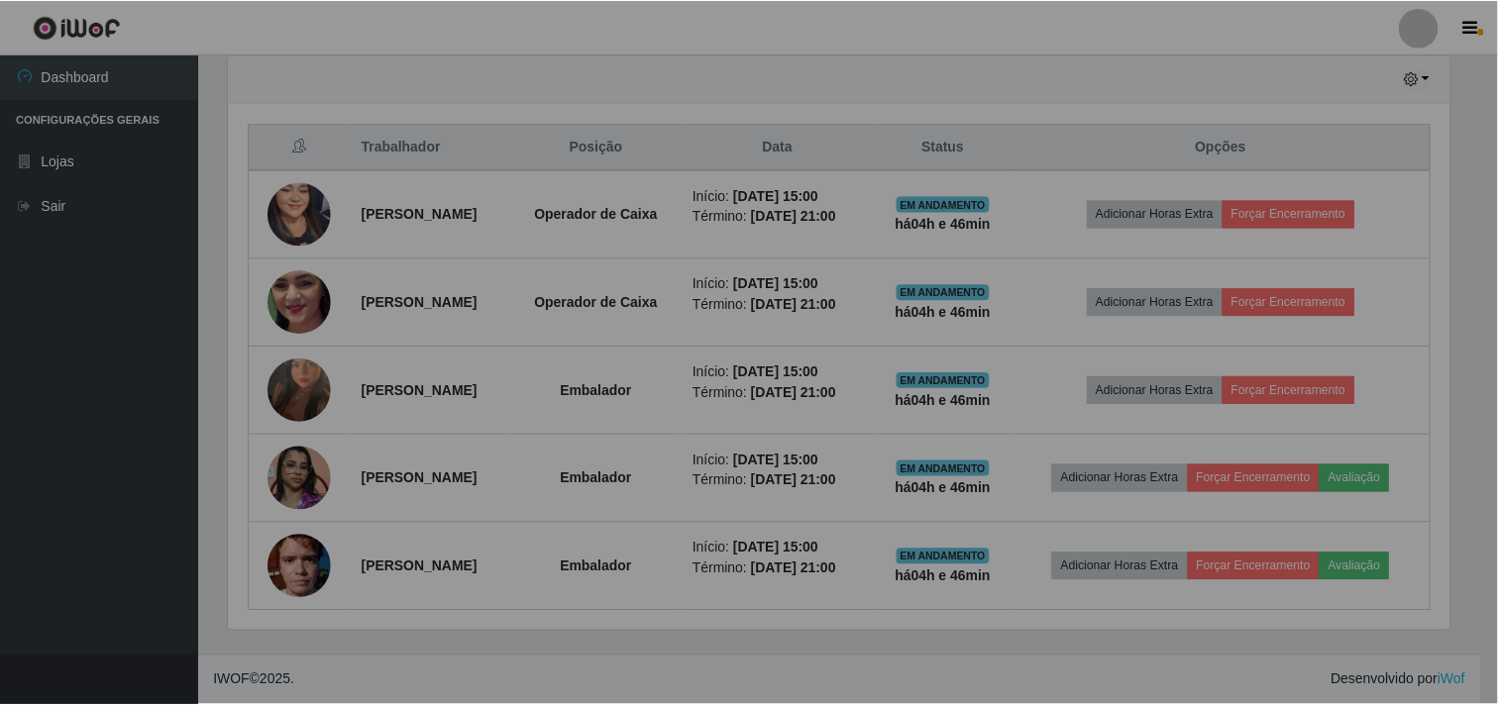
scroll to position [410, 1238]
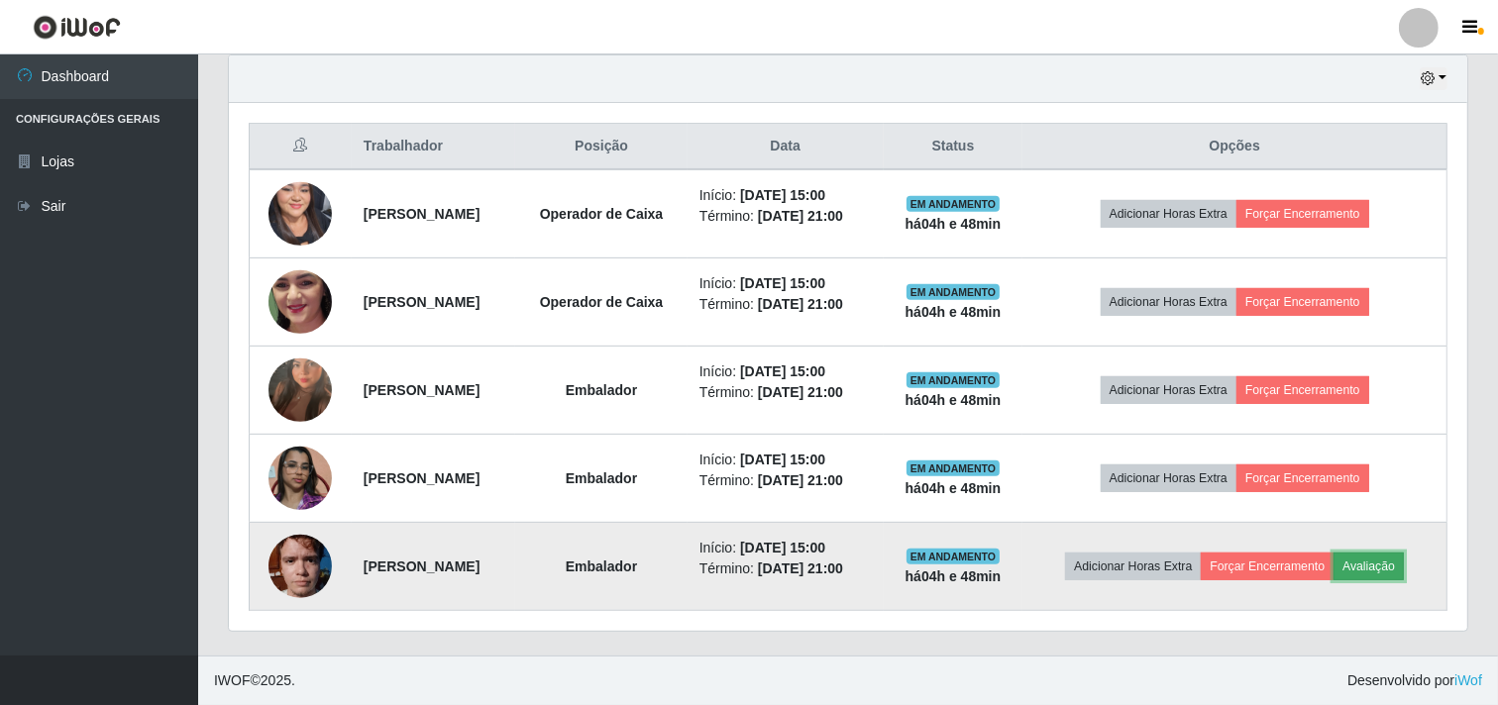
click at [1404, 567] on button "Avaliação" at bounding box center [1369, 567] width 70 height 28
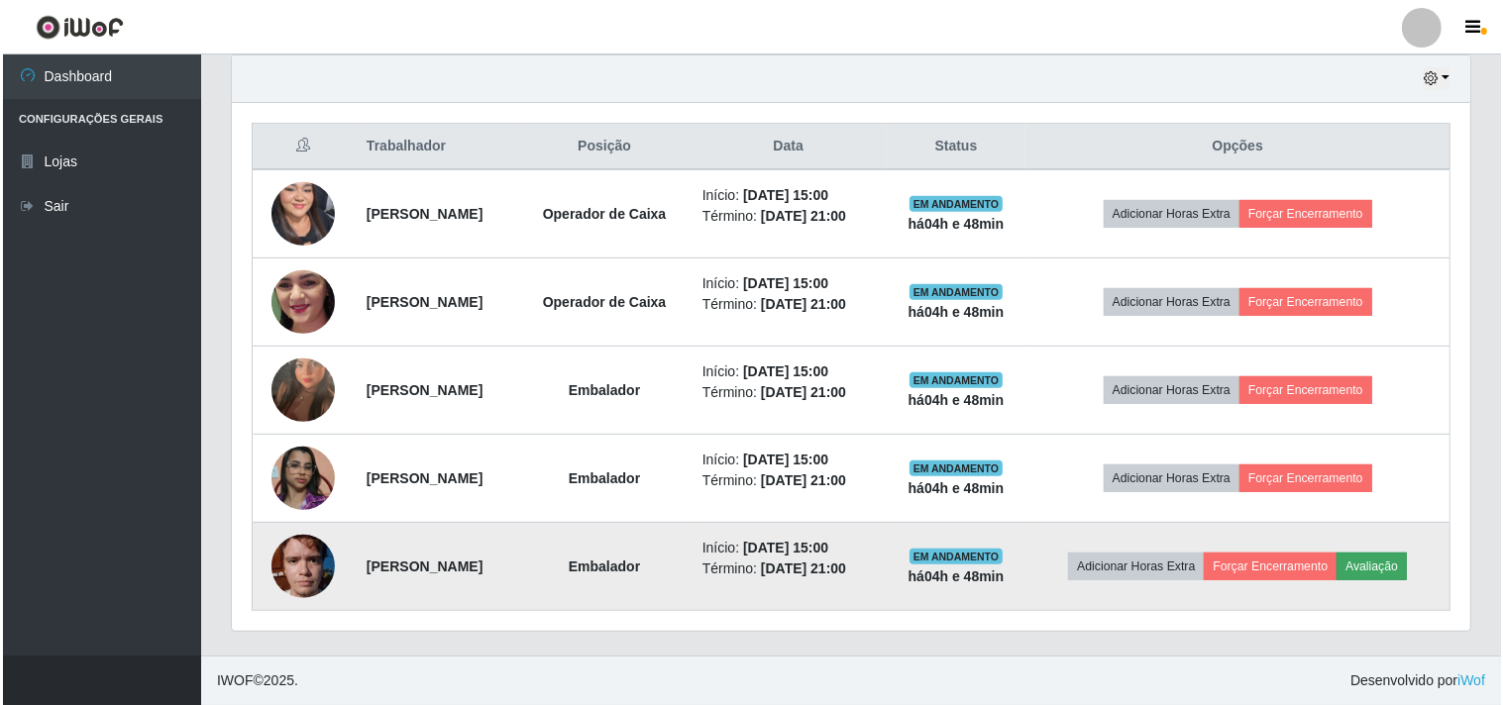
scroll to position [410, 1226]
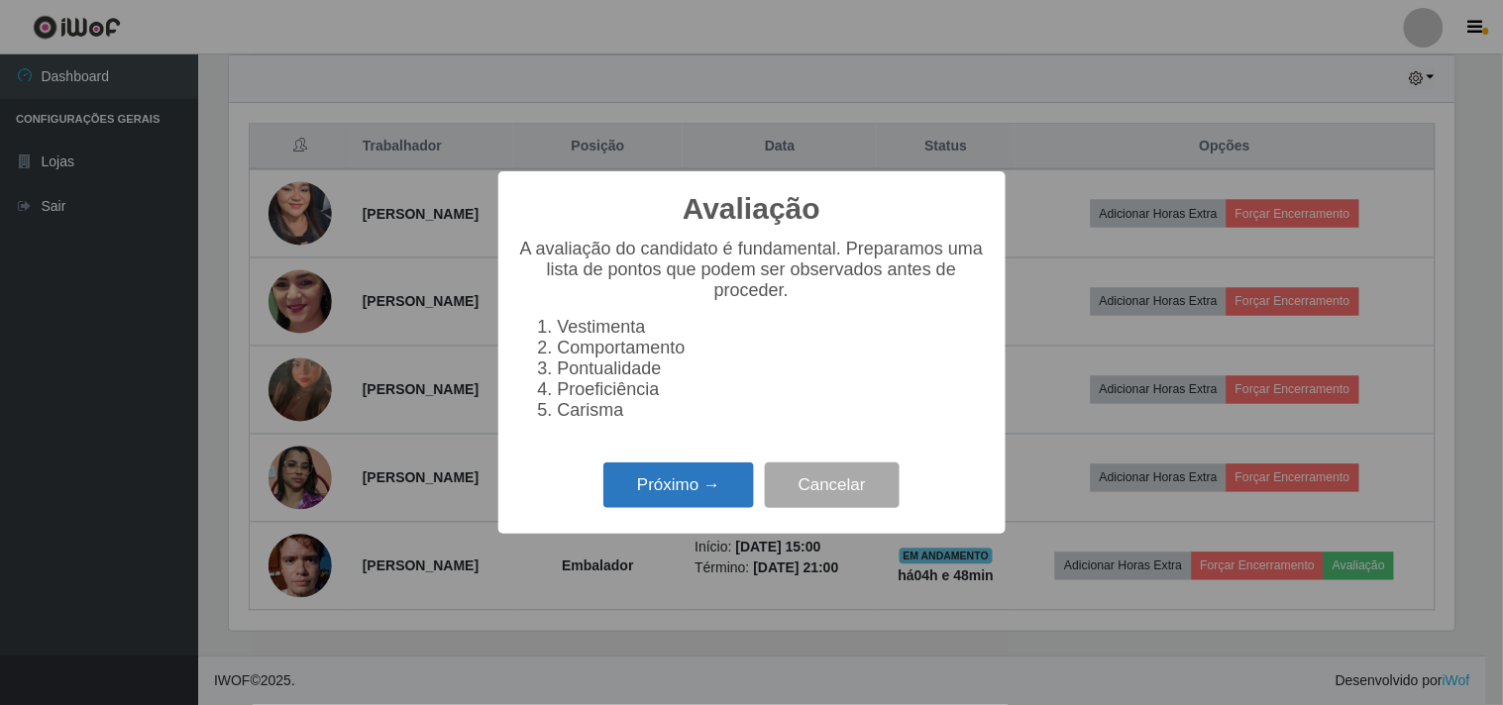
click at [682, 506] on button "Próximo →" at bounding box center [678, 486] width 151 height 47
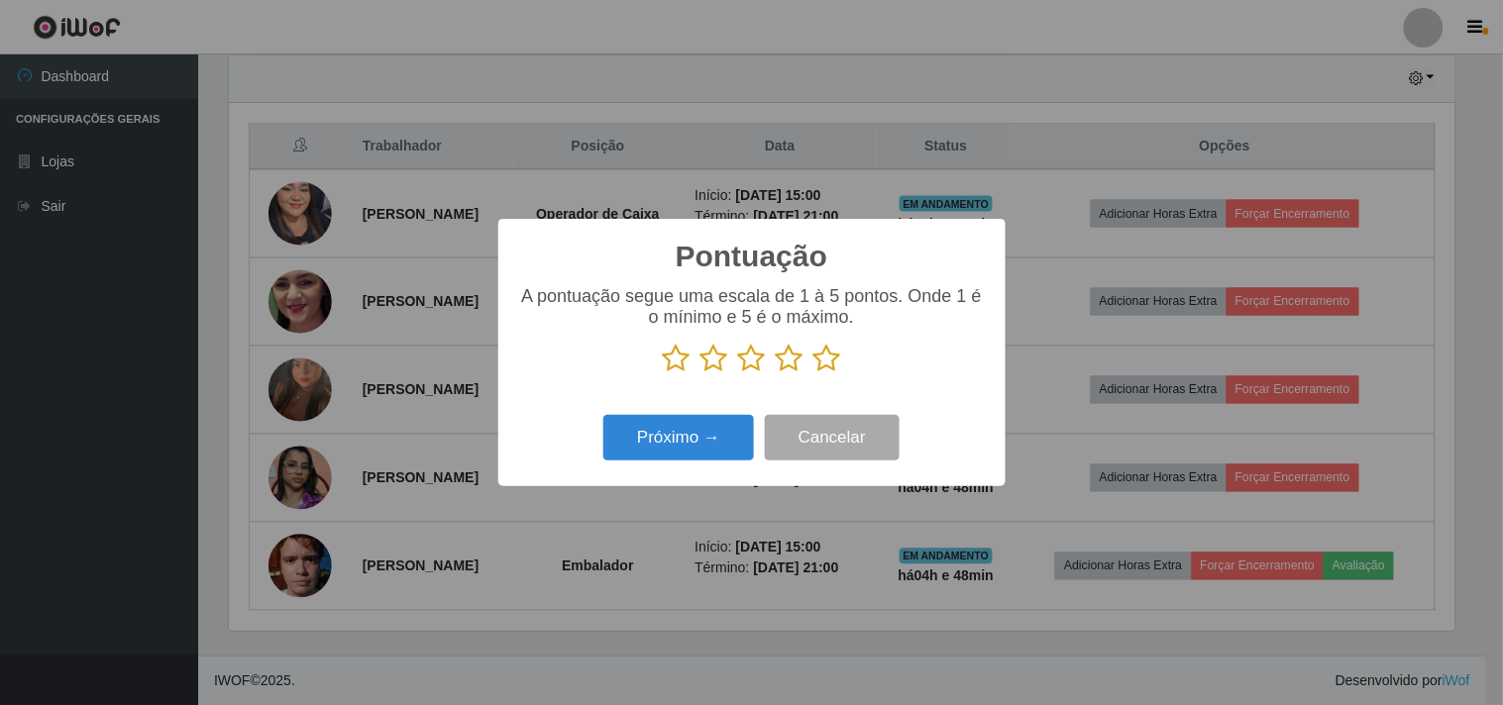
click at [816, 364] on icon at bounding box center [827, 359] width 28 height 30
click at [813, 374] on input "radio" at bounding box center [813, 374] width 0 height 0
click at [725, 437] on button "Próximo →" at bounding box center [678, 438] width 151 height 47
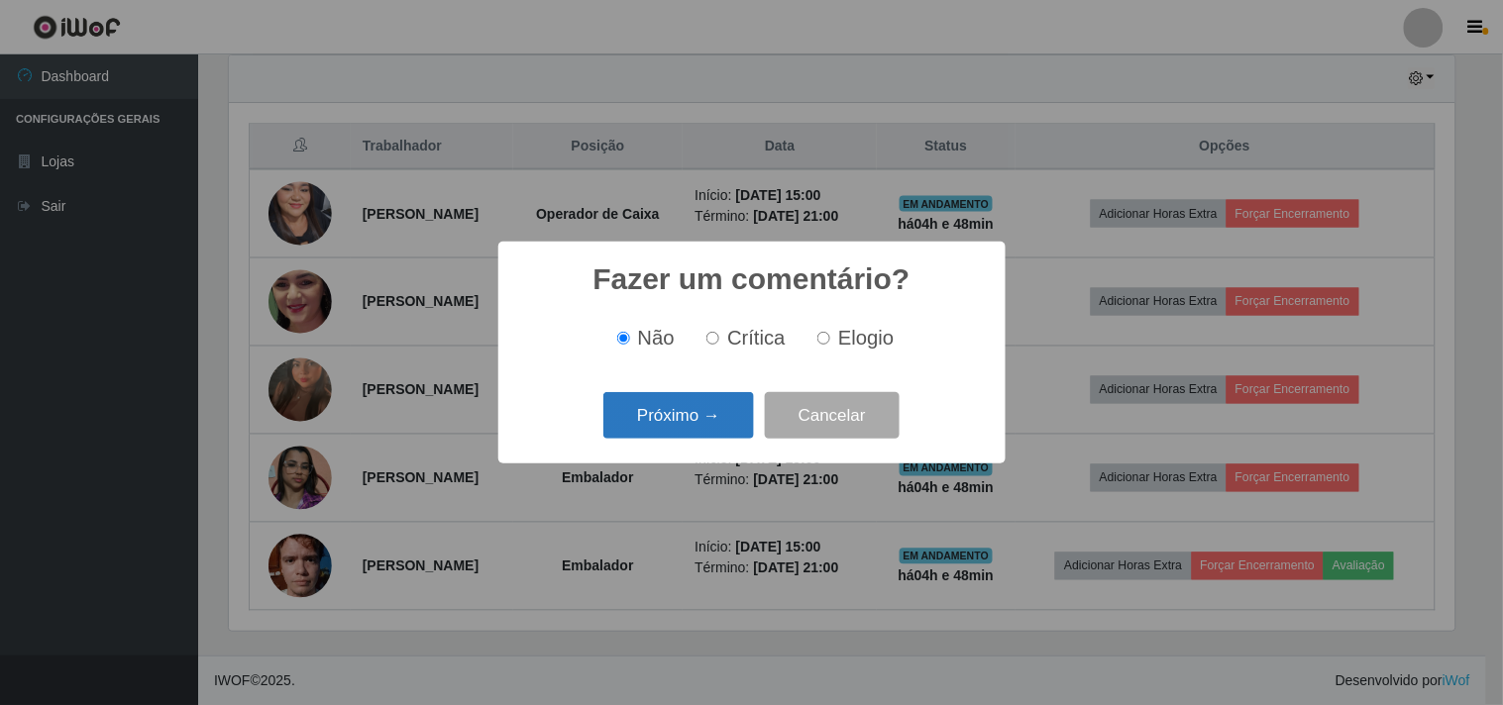
click at [717, 431] on button "Próximo →" at bounding box center [678, 415] width 151 height 47
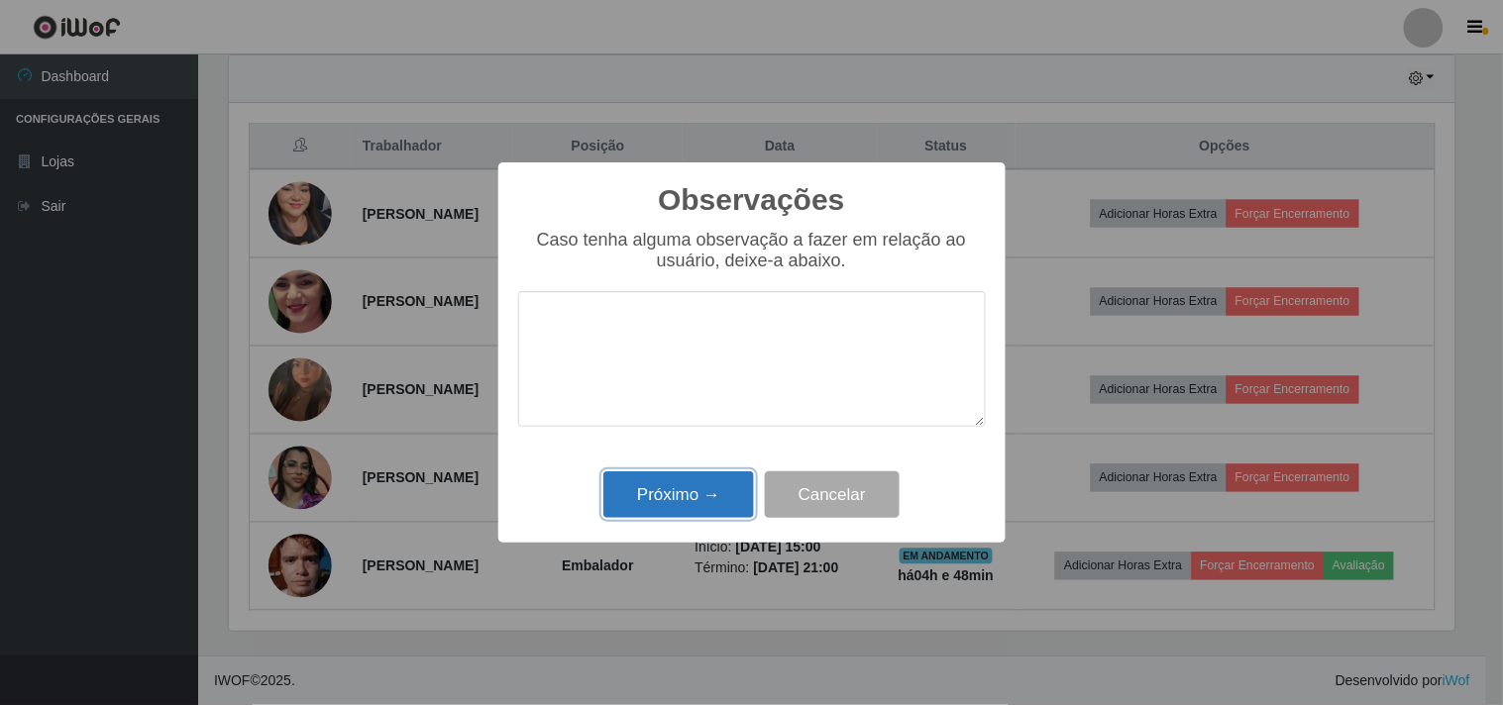
click at [666, 500] on button "Próximo →" at bounding box center [678, 495] width 151 height 47
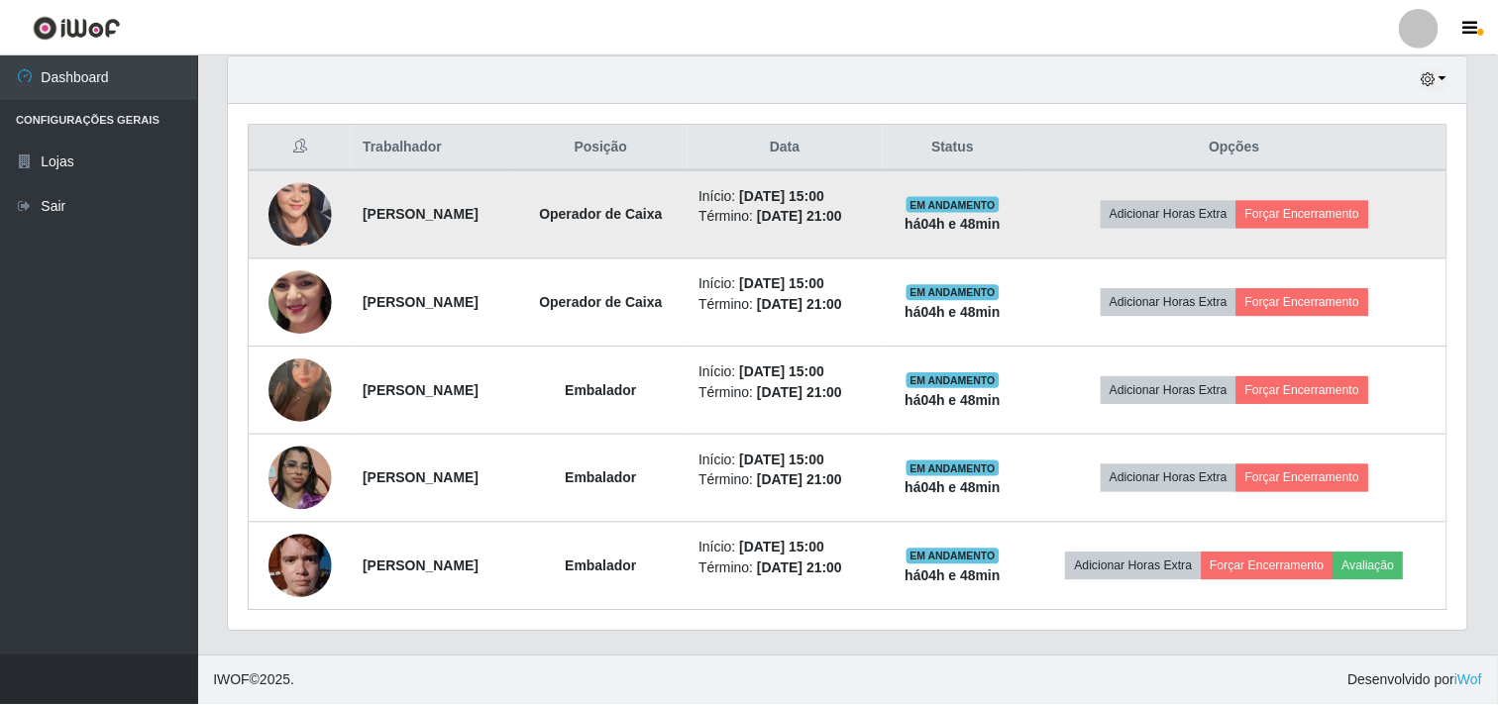
scroll to position [410, 1238]
